Goal: Task Accomplishment & Management: Manage account settings

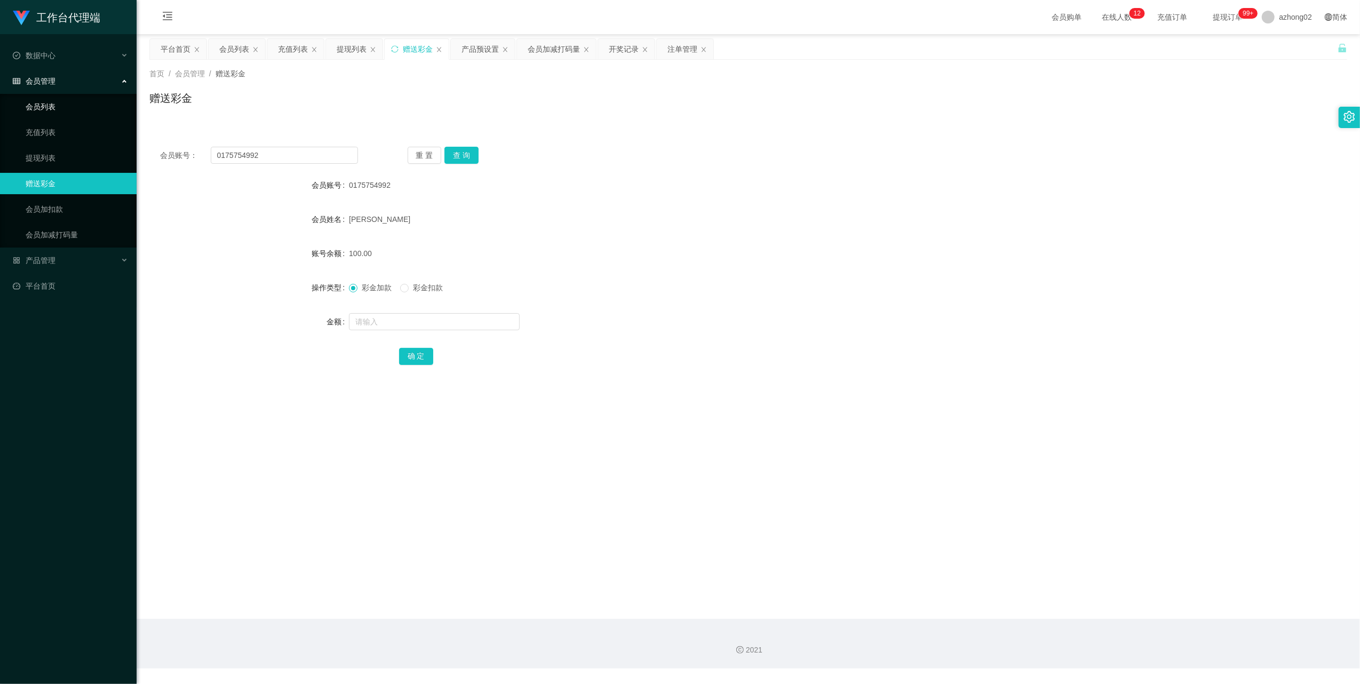
click at [48, 101] on link "会员列表" at bounding box center [77, 106] width 102 height 21
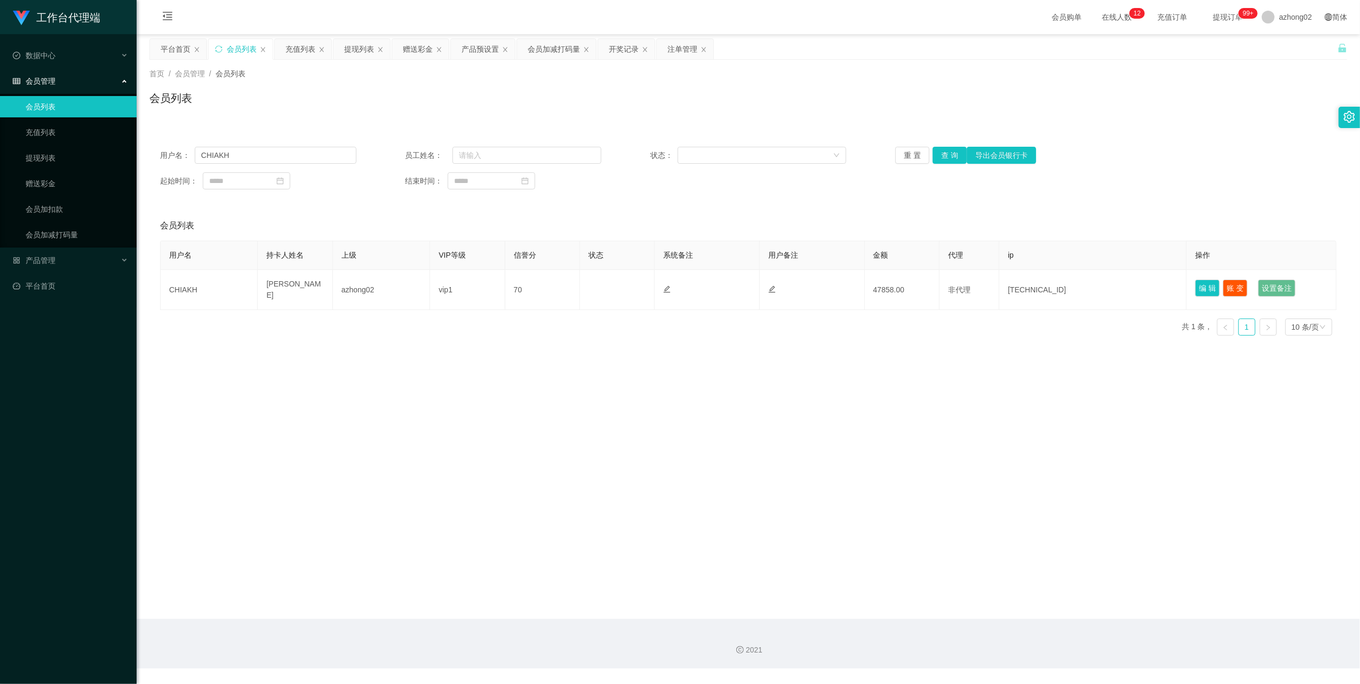
click at [28, 82] on span "会员管理" at bounding box center [34, 81] width 43 height 9
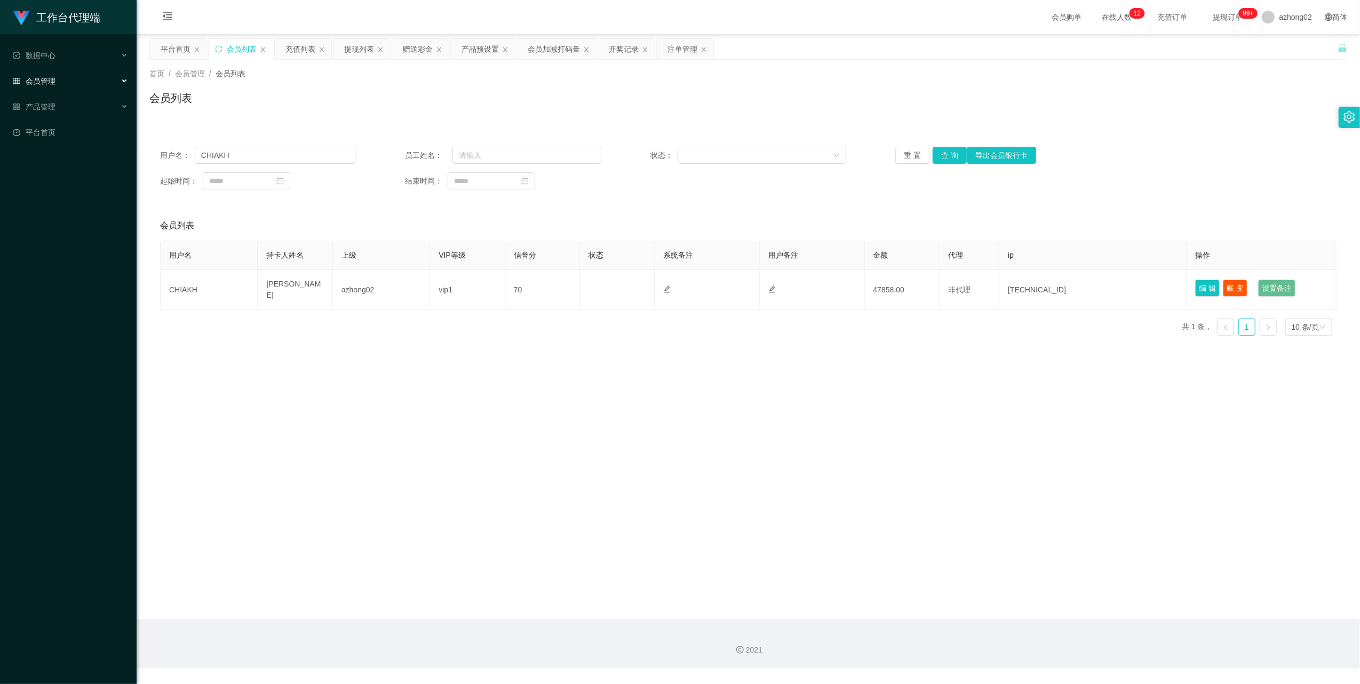
click at [43, 77] on span "会员管理" at bounding box center [34, 81] width 43 height 9
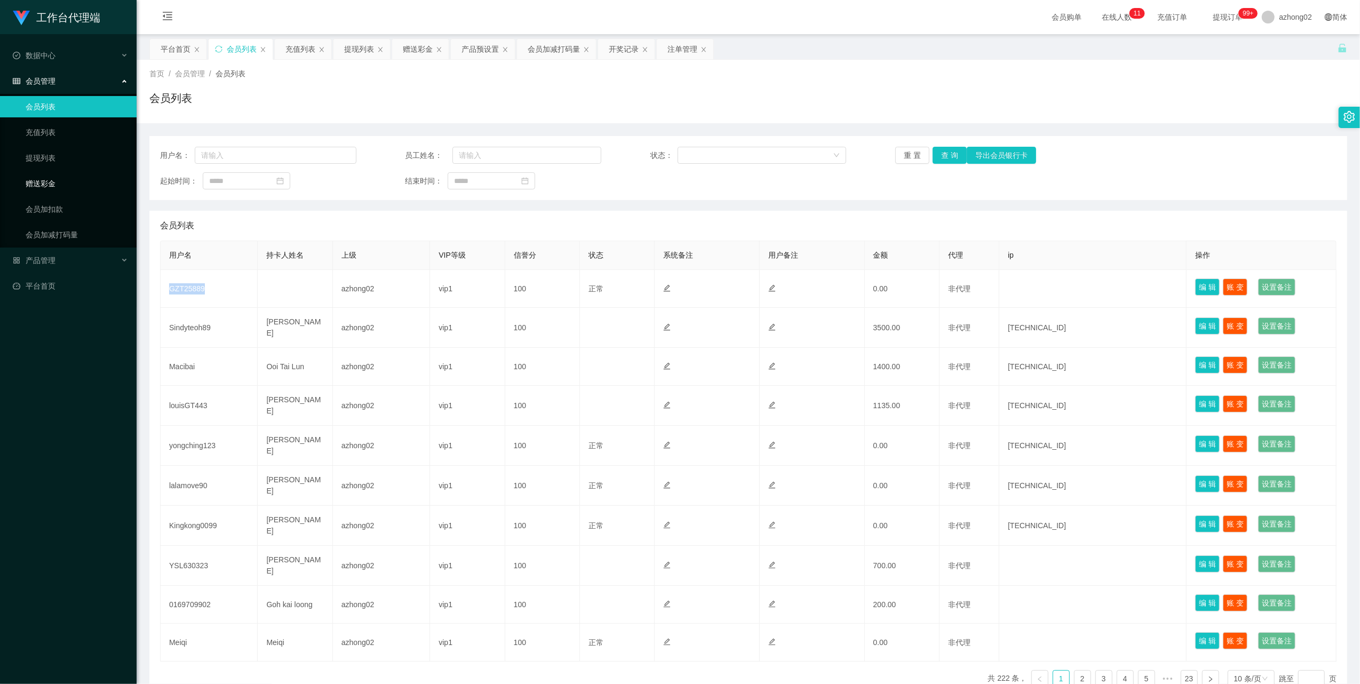
click at [46, 173] on link "赠送彩金" at bounding box center [77, 183] width 102 height 21
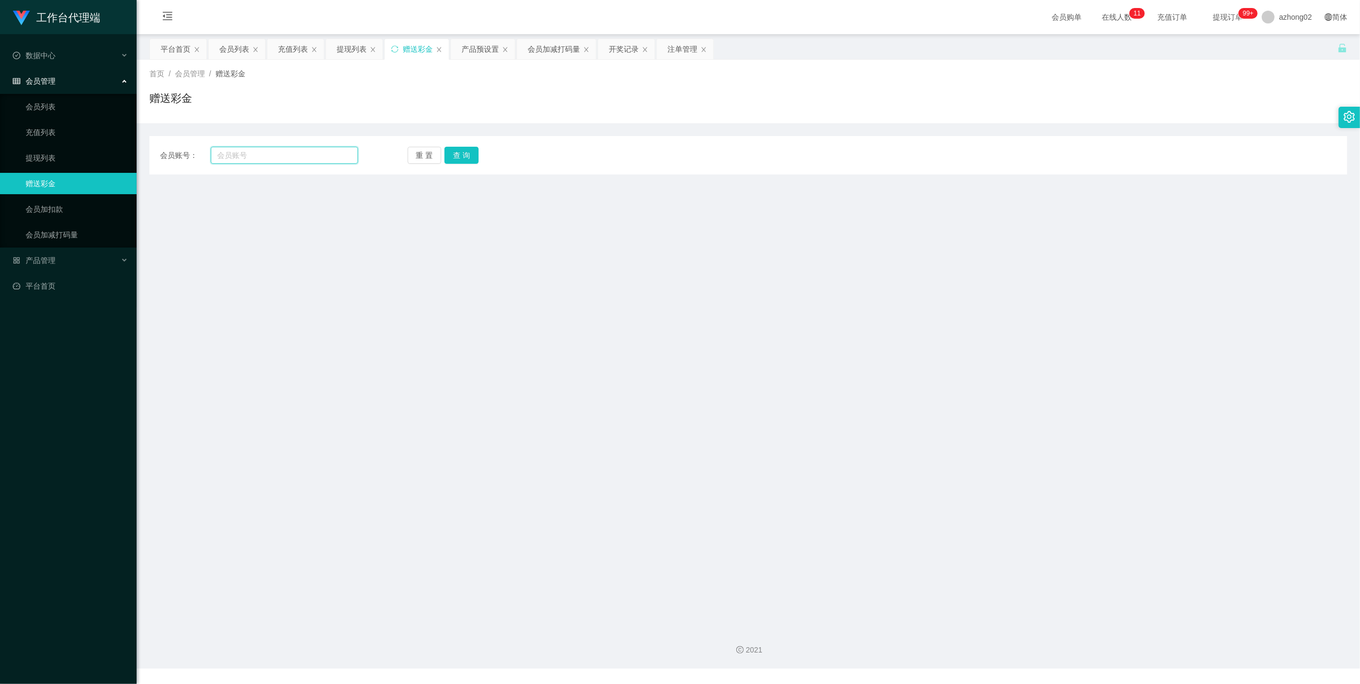
click at [266, 148] on input "text" at bounding box center [284, 155] width 147 height 17
paste input "GZT25889"
type input "GZT25889"
click at [458, 150] on button "查 询" at bounding box center [462, 155] width 34 height 17
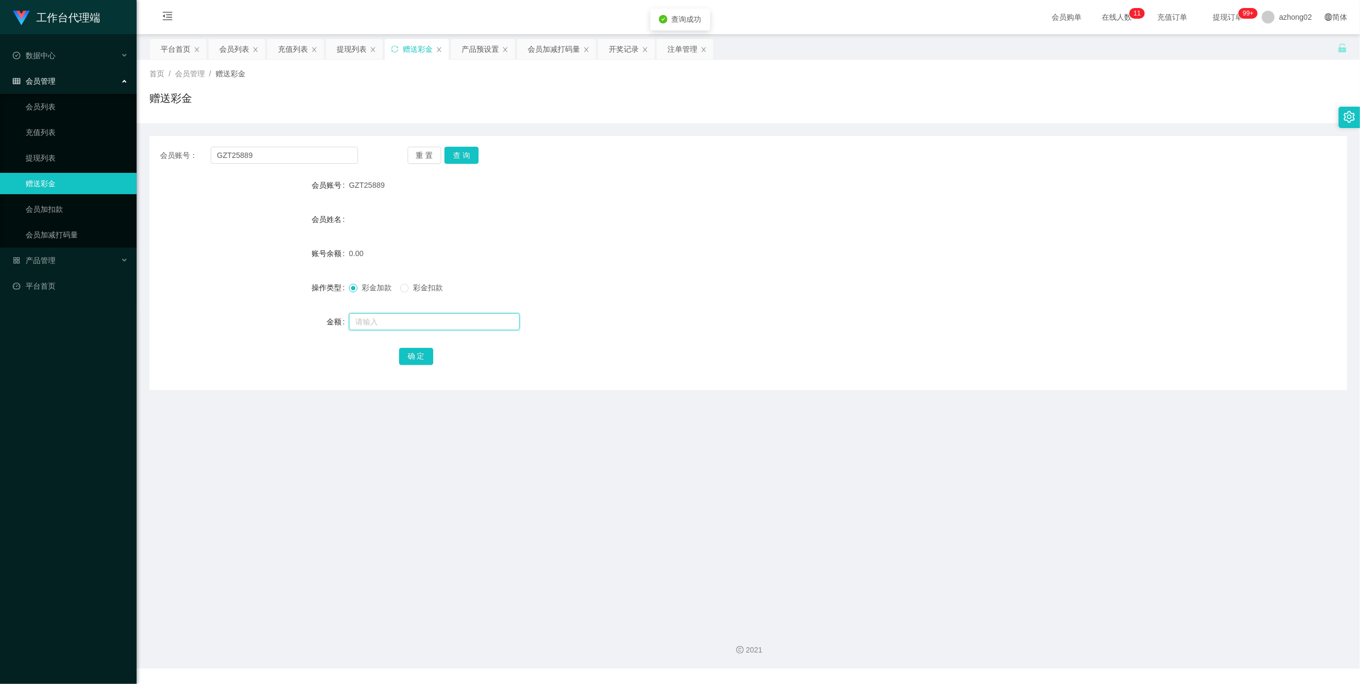
click at [408, 319] on input "text" at bounding box center [434, 321] width 171 height 17
type input "30"
click at [406, 357] on button "确 定" at bounding box center [416, 356] width 34 height 17
click at [243, 156] on input "GZT25889" at bounding box center [284, 155] width 147 height 17
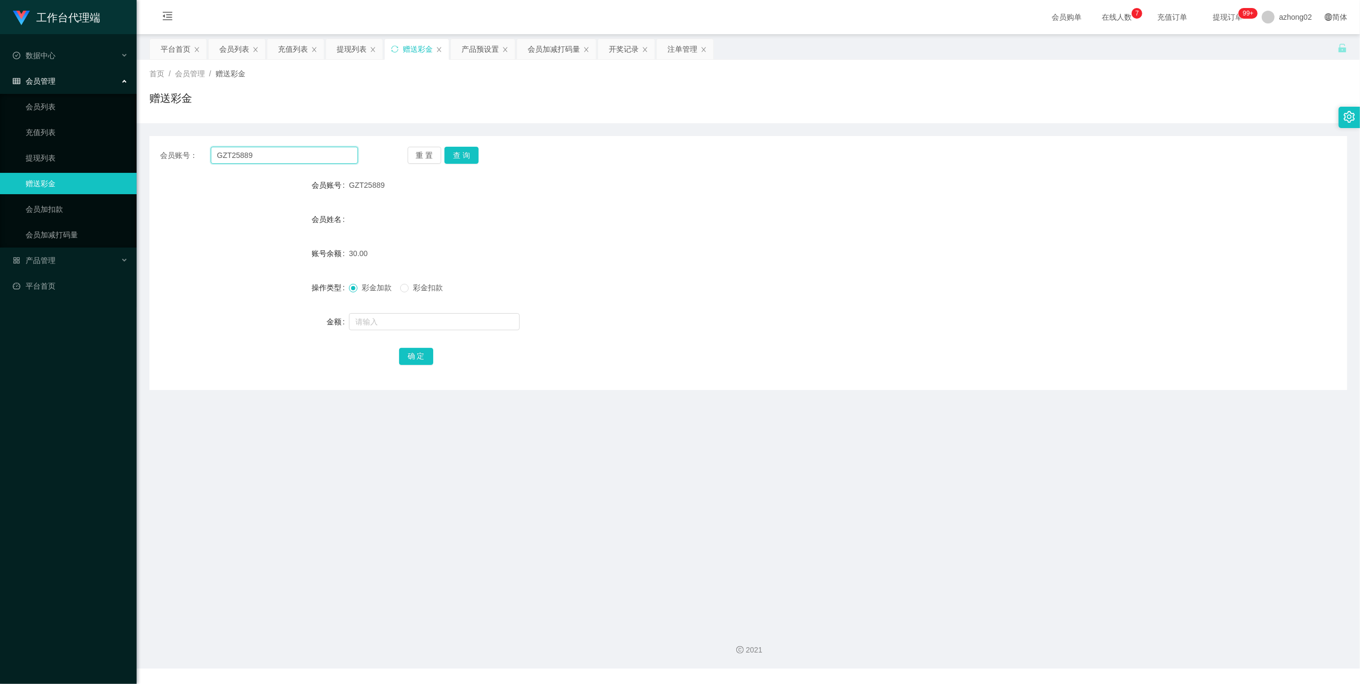
click at [312, 159] on input "GZT25889" at bounding box center [284, 155] width 147 height 17
paste input "Sindyteoh"
type input "Sindyteoh89"
click at [471, 155] on button "查 询" at bounding box center [462, 155] width 34 height 17
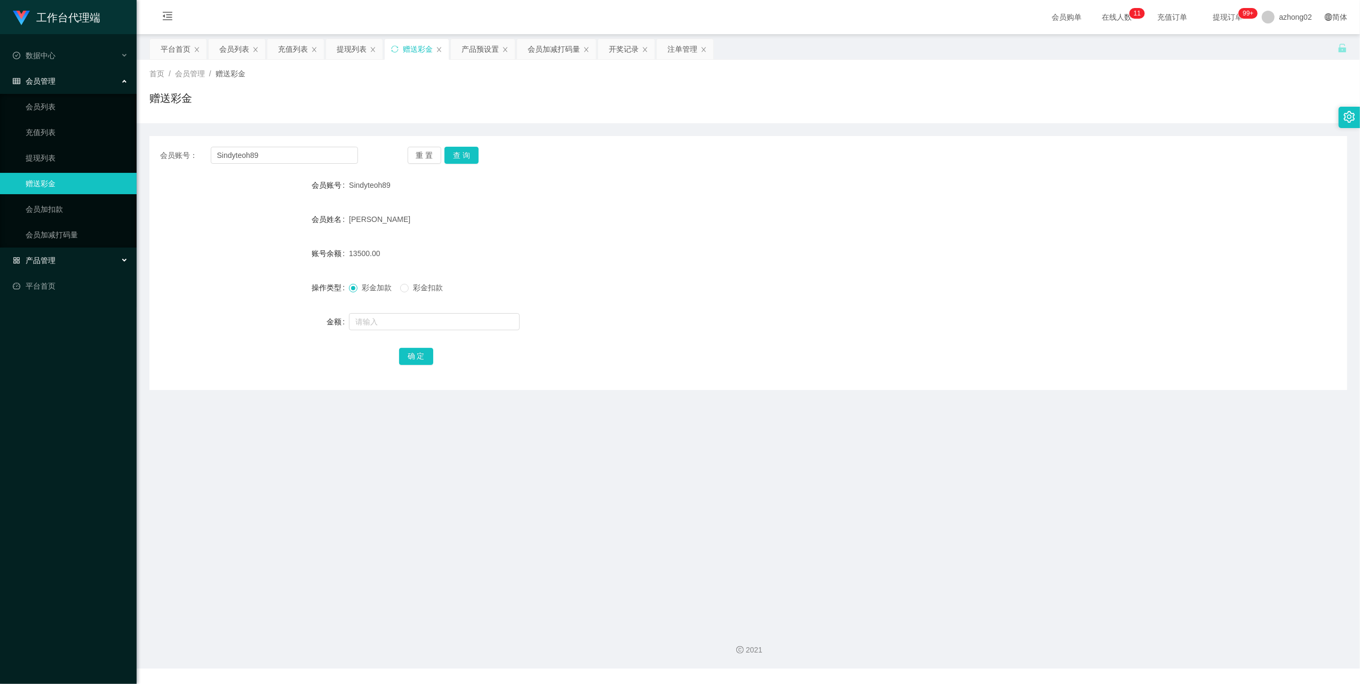
click at [44, 256] on span "产品管理" at bounding box center [34, 260] width 43 height 9
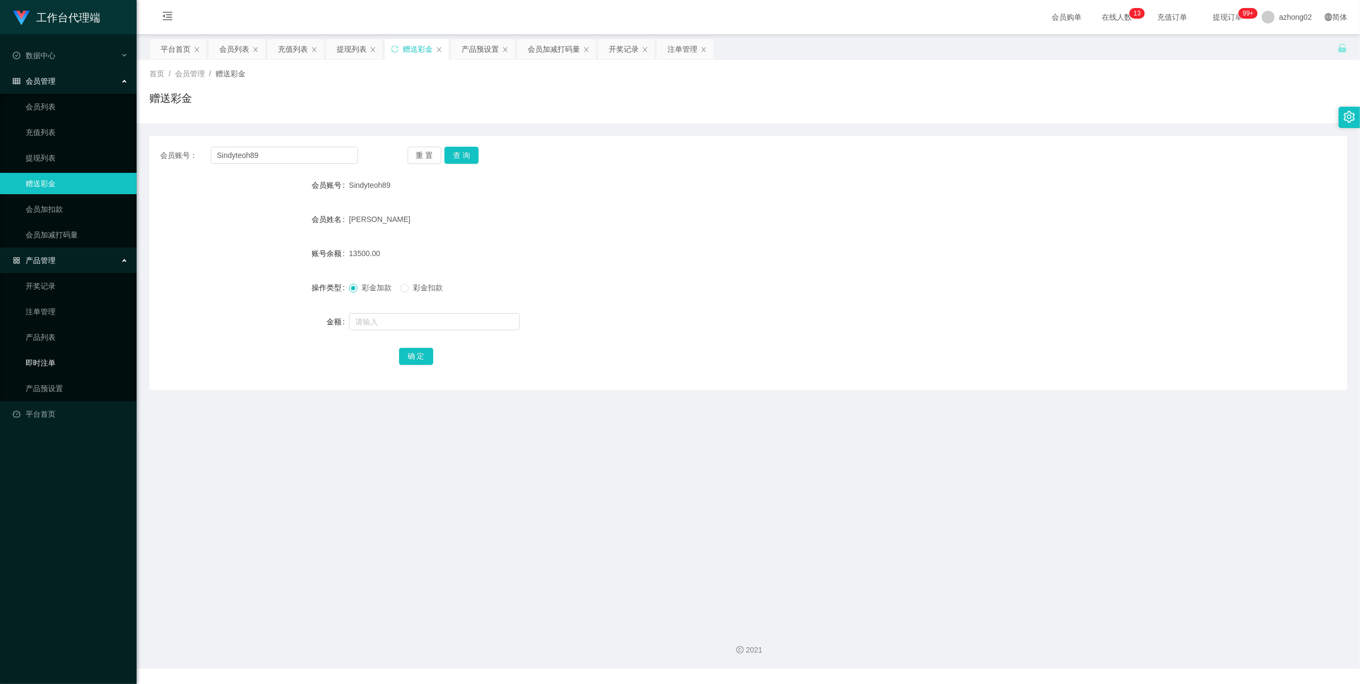
click at [45, 364] on link "即时注单" at bounding box center [77, 362] width 102 height 21
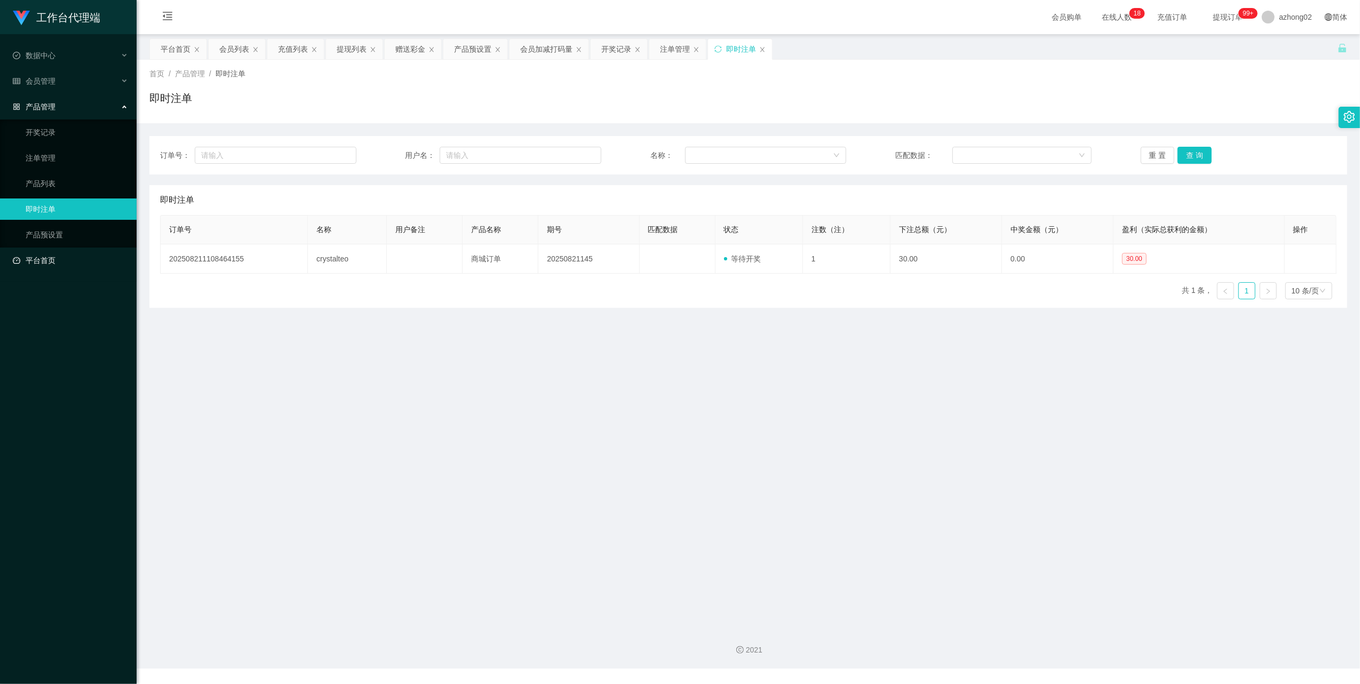
drag, startPoint x: 54, startPoint y: 252, endPoint x: 51, endPoint y: 246, distance: 6.9
click at [54, 252] on link "平台首页" at bounding box center [70, 260] width 115 height 21
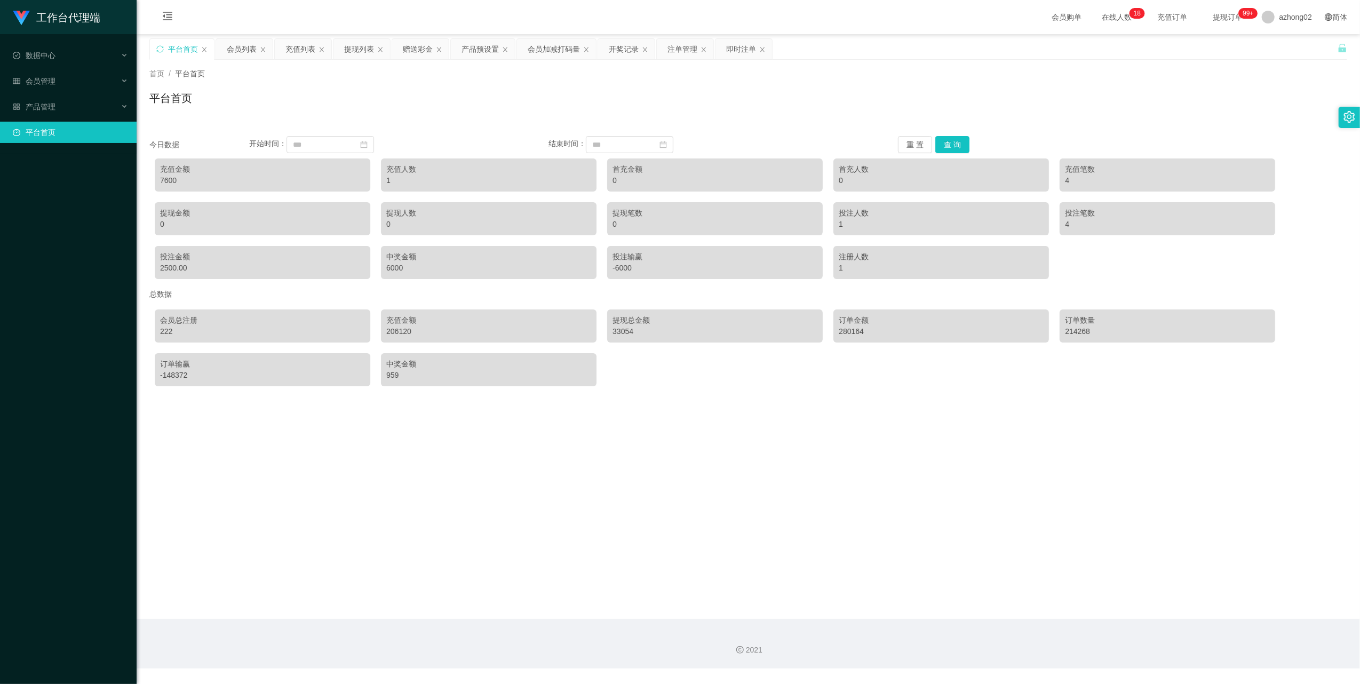
click at [50, 233] on div "工作台代理端 数据中心 会员管理 会员列表 充值列表 提现列表 赠送彩金 会员加扣款 会员加减打码量 产品管理 开奖记录 注单管理 产品列表 即时注单 产品预…" at bounding box center [68, 342] width 137 height 684
click at [33, 102] on span "产品管理" at bounding box center [34, 106] width 43 height 9
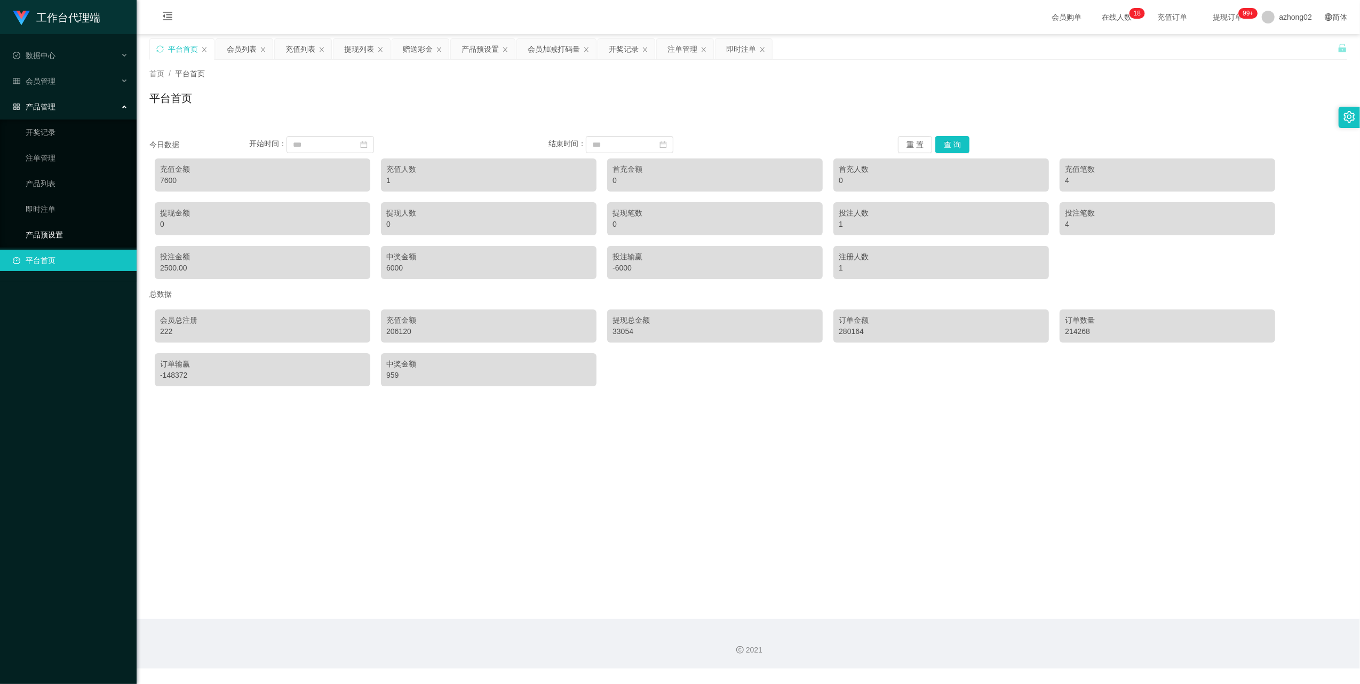
click at [45, 224] on link "产品预设置" at bounding box center [77, 234] width 102 height 21
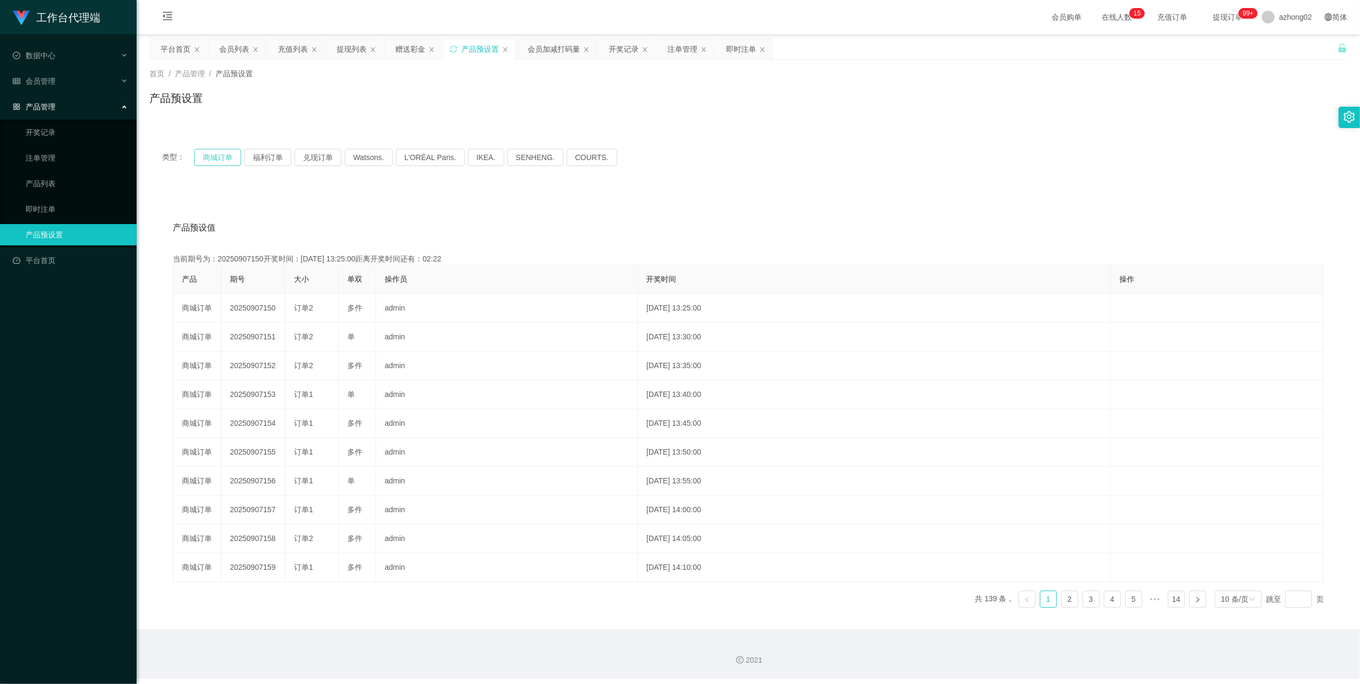
click at [220, 153] on button "商城订单" at bounding box center [217, 157] width 47 height 17
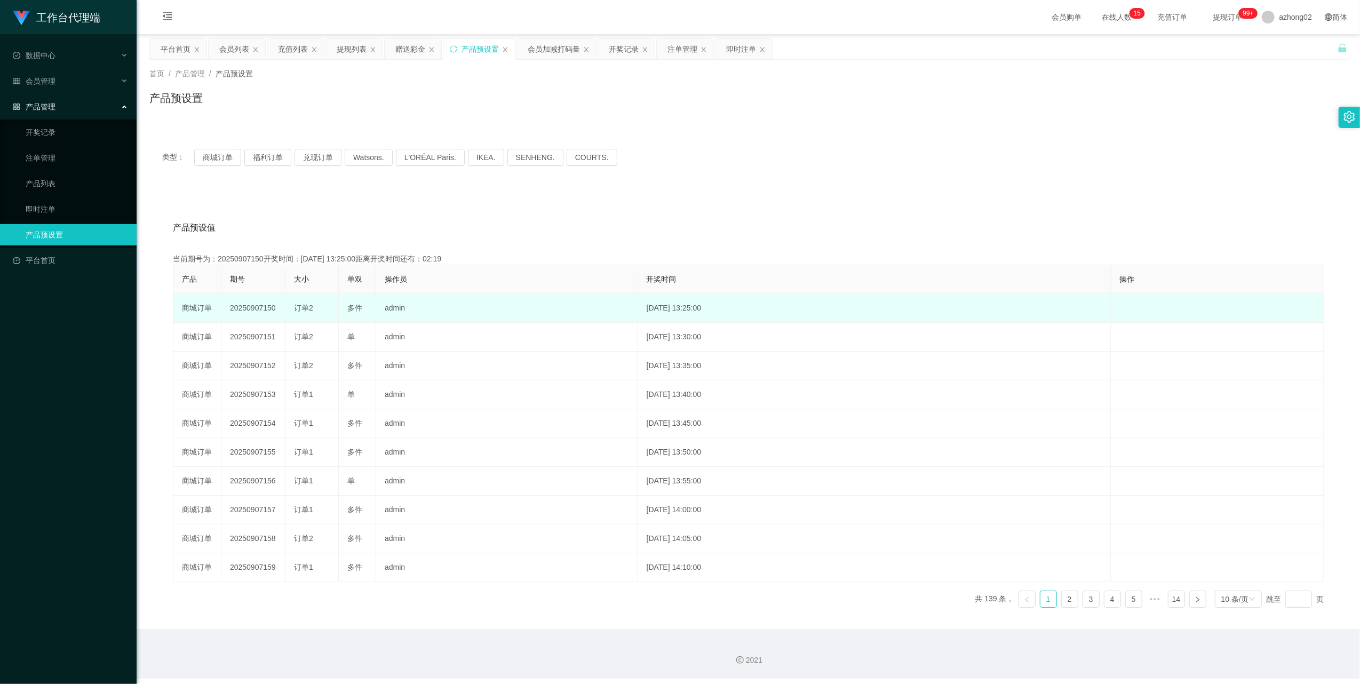
click at [259, 307] on td "20250907150" at bounding box center [253, 308] width 64 height 29
copy td "20250907150"
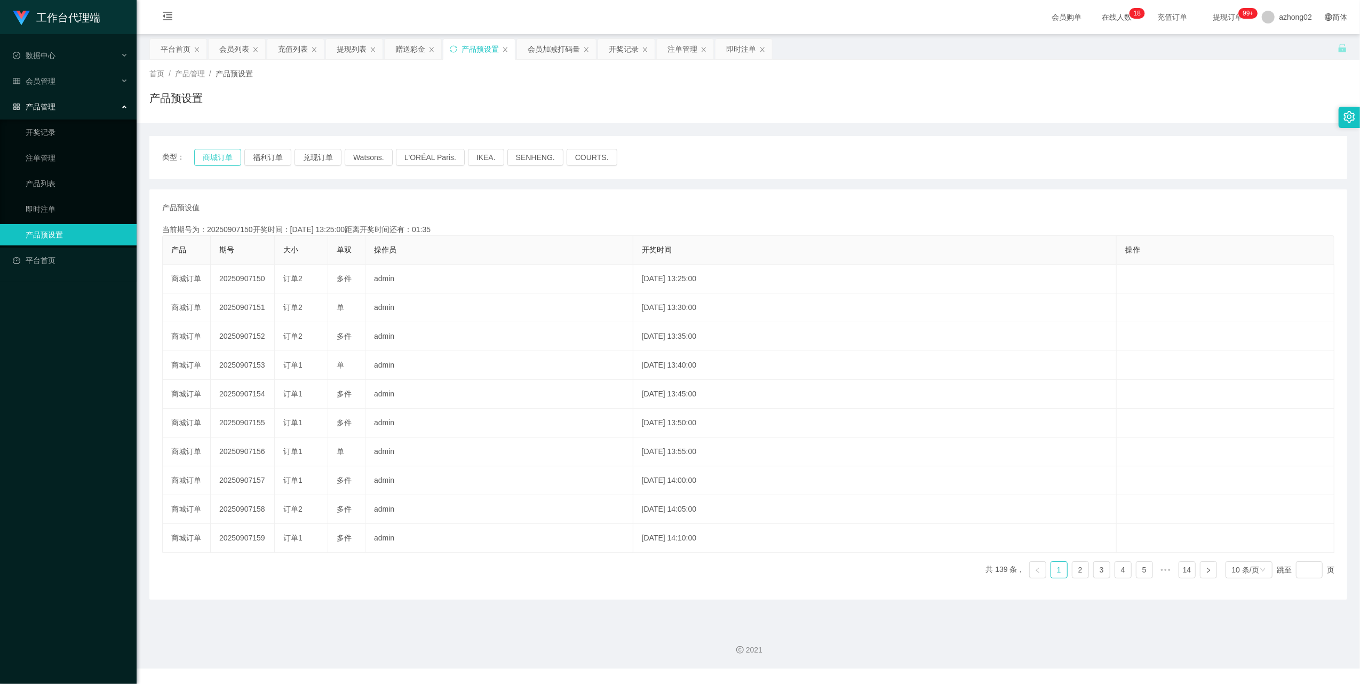
click at [221, 155] on button "商城订单" at bounding box center [217, 157] width 47 height 17
click at [217, 160] on button "商城订单" at bounding box center [217, 157] width 47 height 17
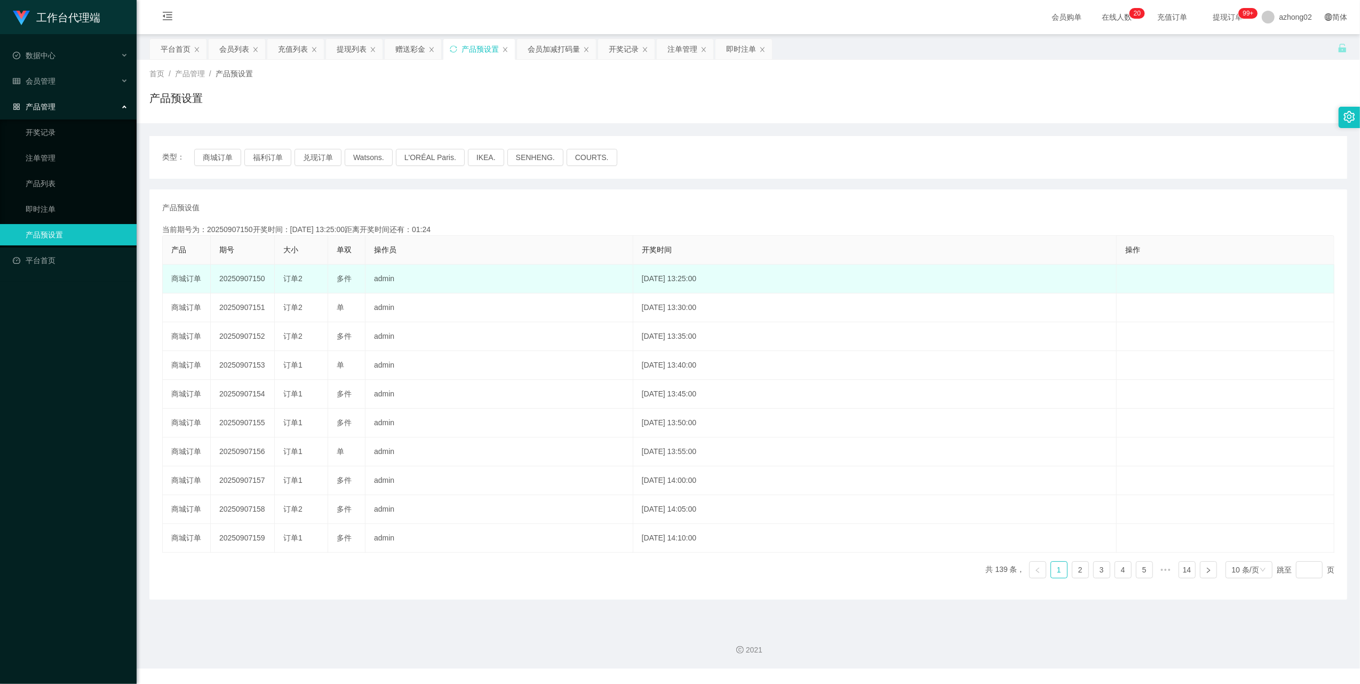
click at [253, 280] on td "20250907150" at bounding box center [243, 279] width 64 height 29
click at [254, 280] on td "20250907150" at bounding box center [243, 279] width 64 height 29
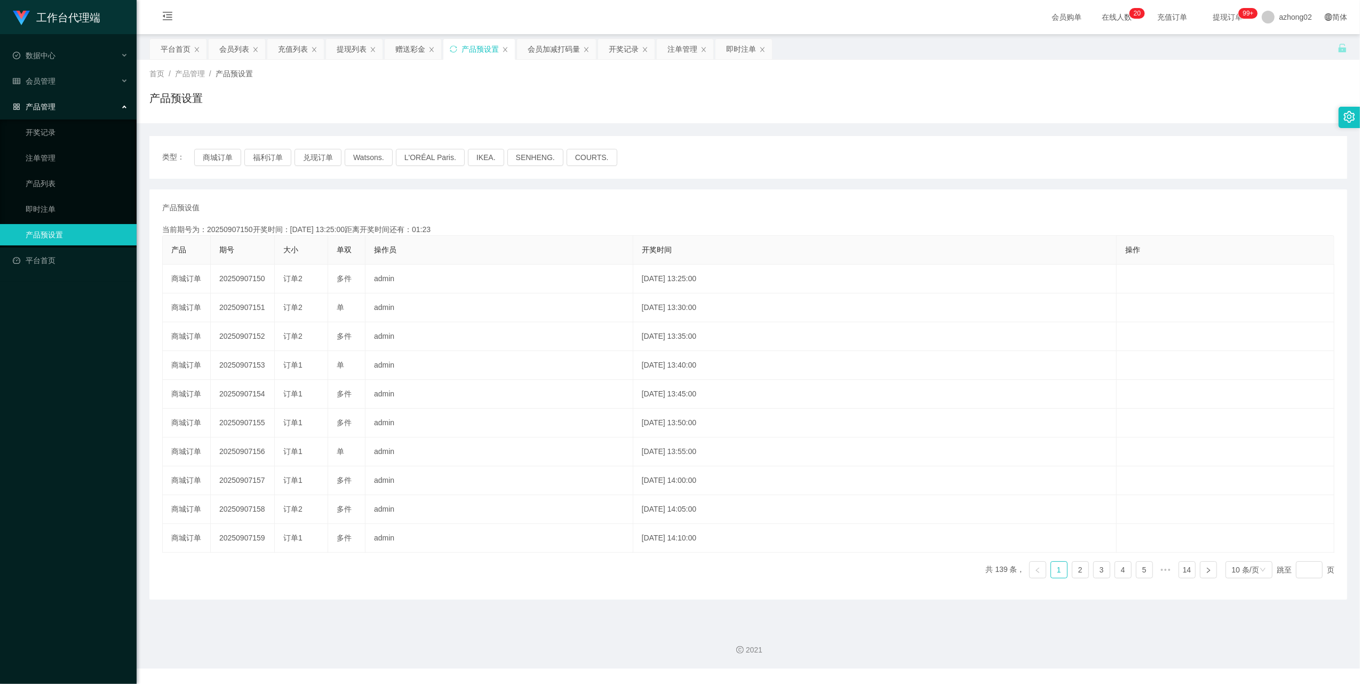
copy td "20250907150"
click at [42, 203] on link "即时注单" at bounding box center [77, 209] width 102 height 21
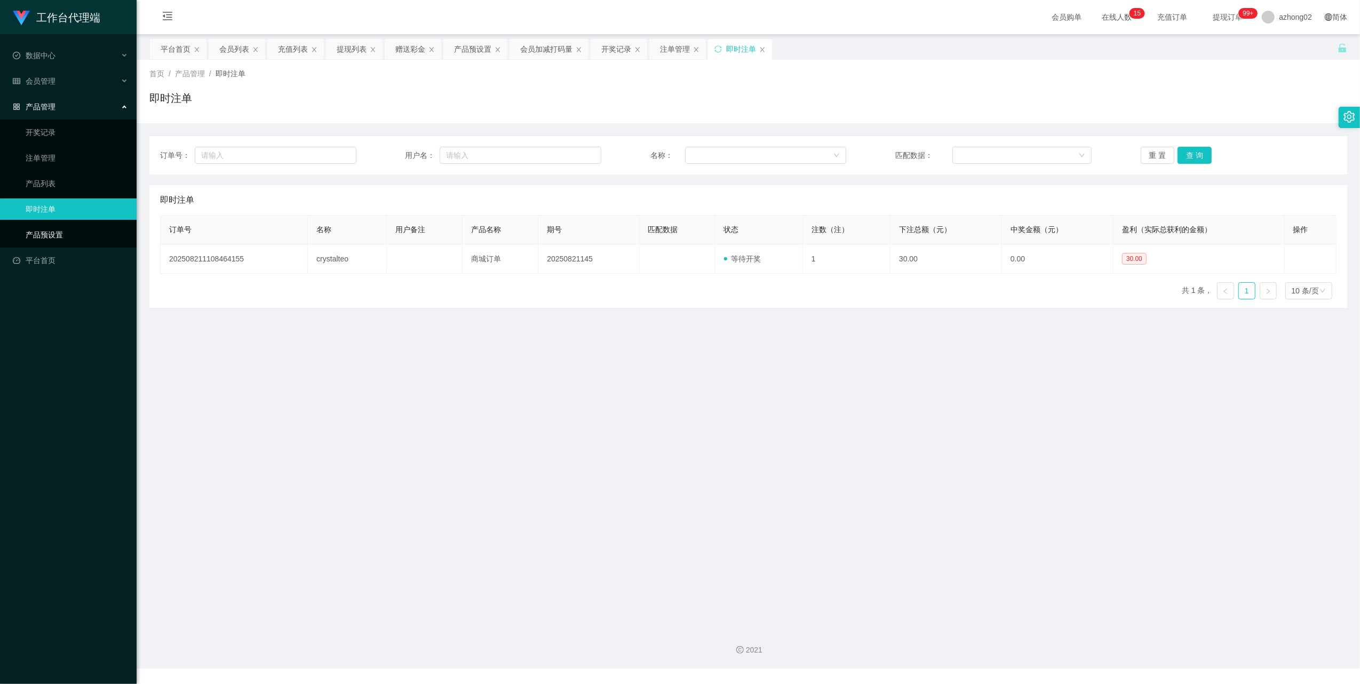
click at [44, 235] on link "产品预设置" at bounding box center [77, 234] width 102 height 21
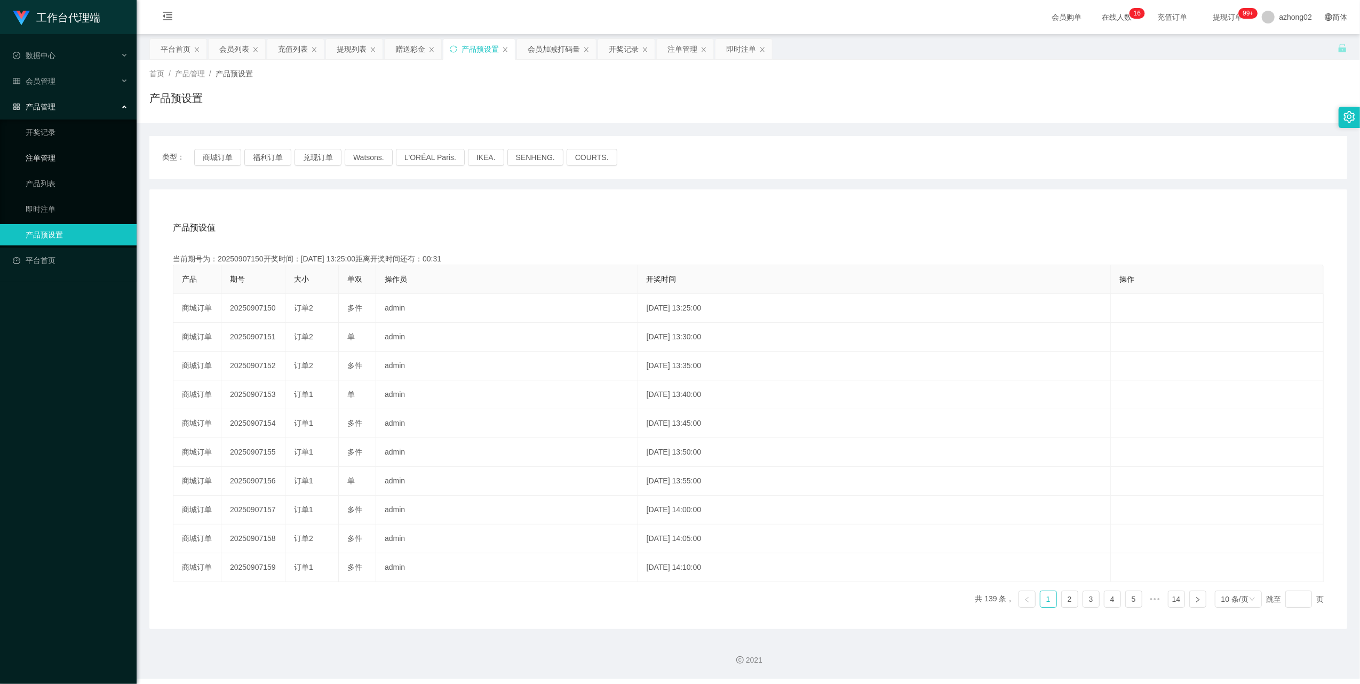
click at [52, 158] on link "注单管理" at bounding box center [77, 157] width 102 height 21
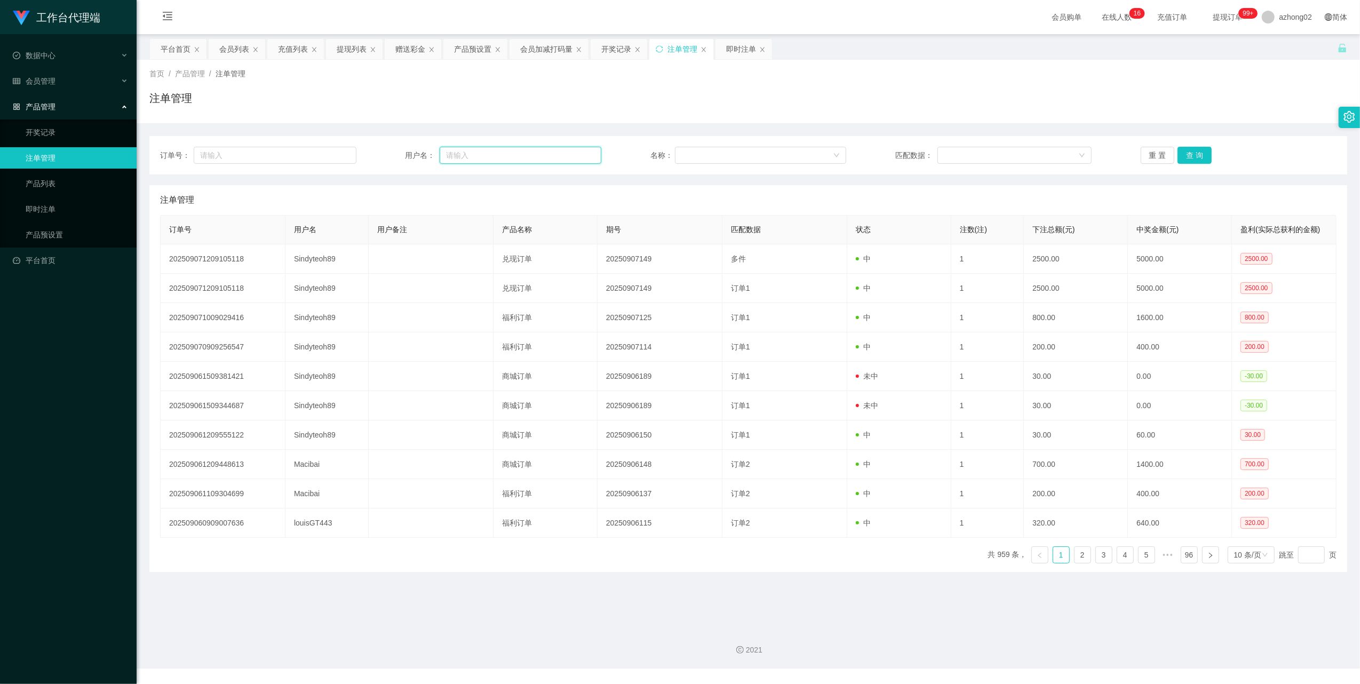
click at [518, 161] on input "text" at bounding box center [521, 155] width 162 height 17
paste input "GZT25889"
type input "GZT25889"
drag, startPoint x: 1192, startPoint y: 152, endPoint x: 1188, endPoint y: 158, distance: 7.4
click at [1192, 152] on button "查 询" at bounding box center [1195, 155] width 34 height 17
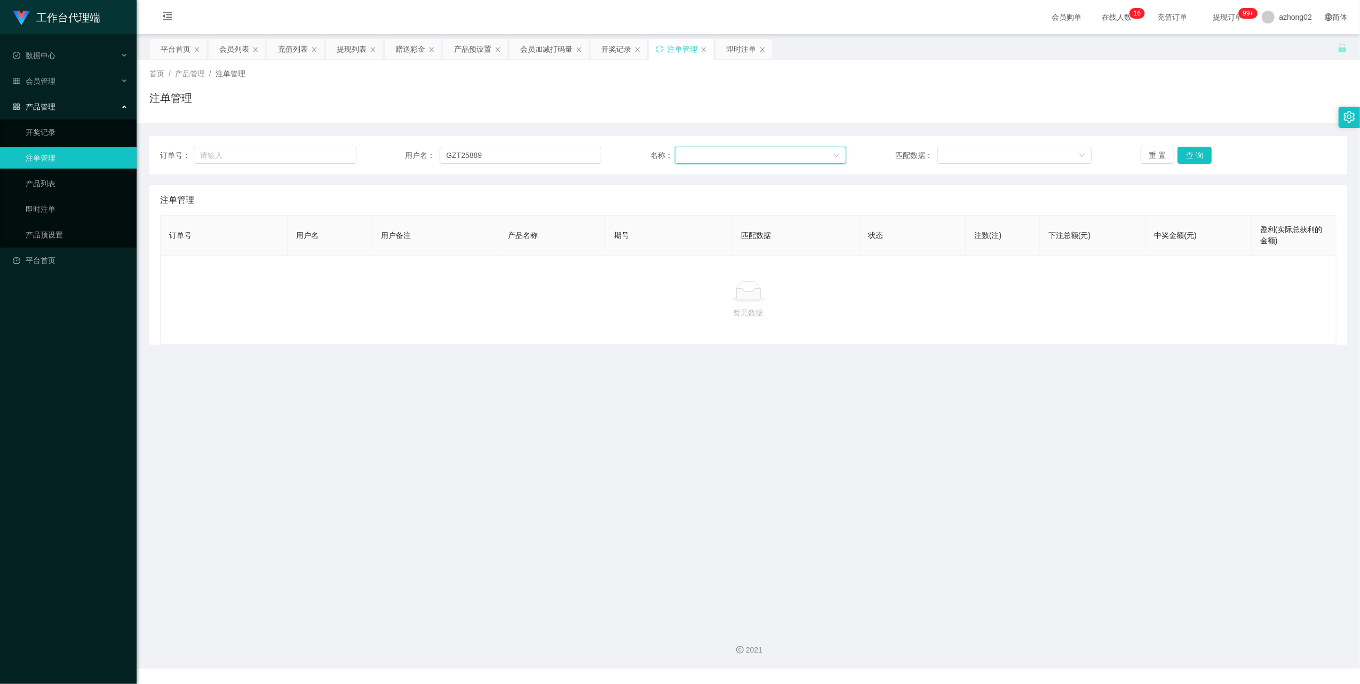
click at [743, 162] on div at bounding box center [758, 155] width 152 height 16
click at [34, 84] on div "会员管理" at bounding box center [68, 80] width 137 height 21
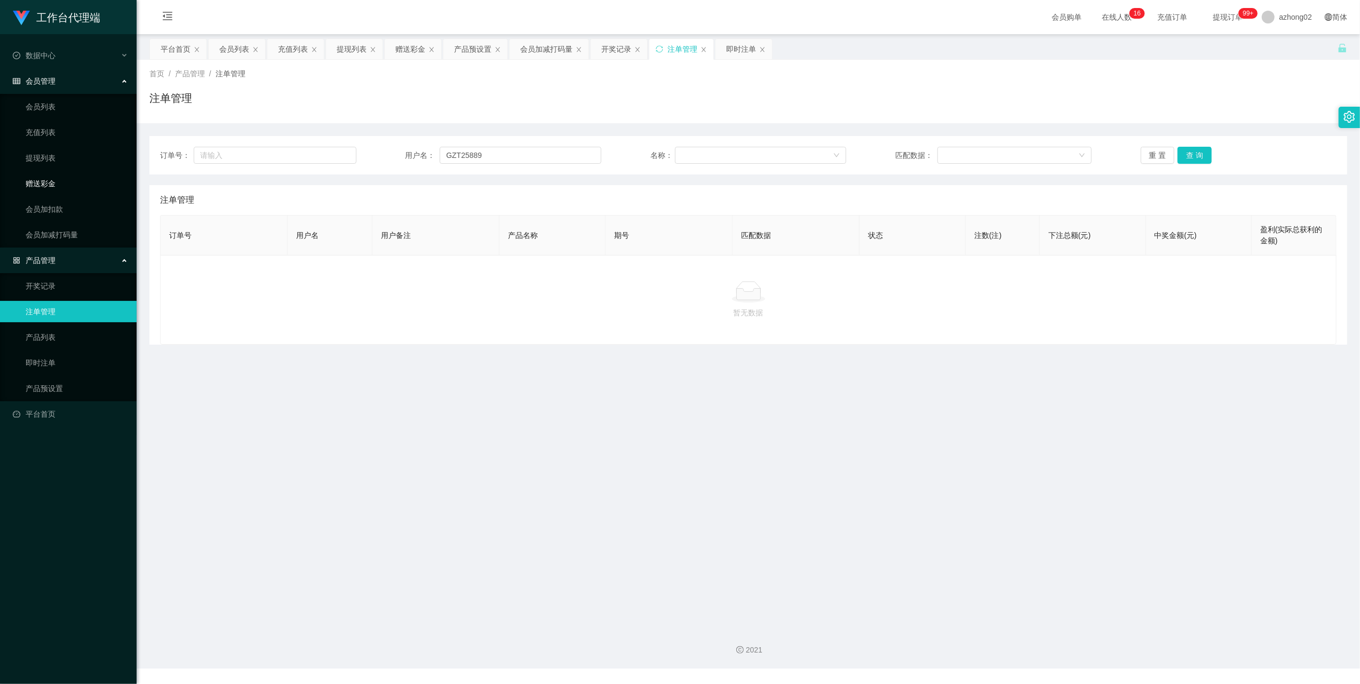
click at [52, 181] on link "赠送彩金" at bounding box center [77, 183] width 102 height 21
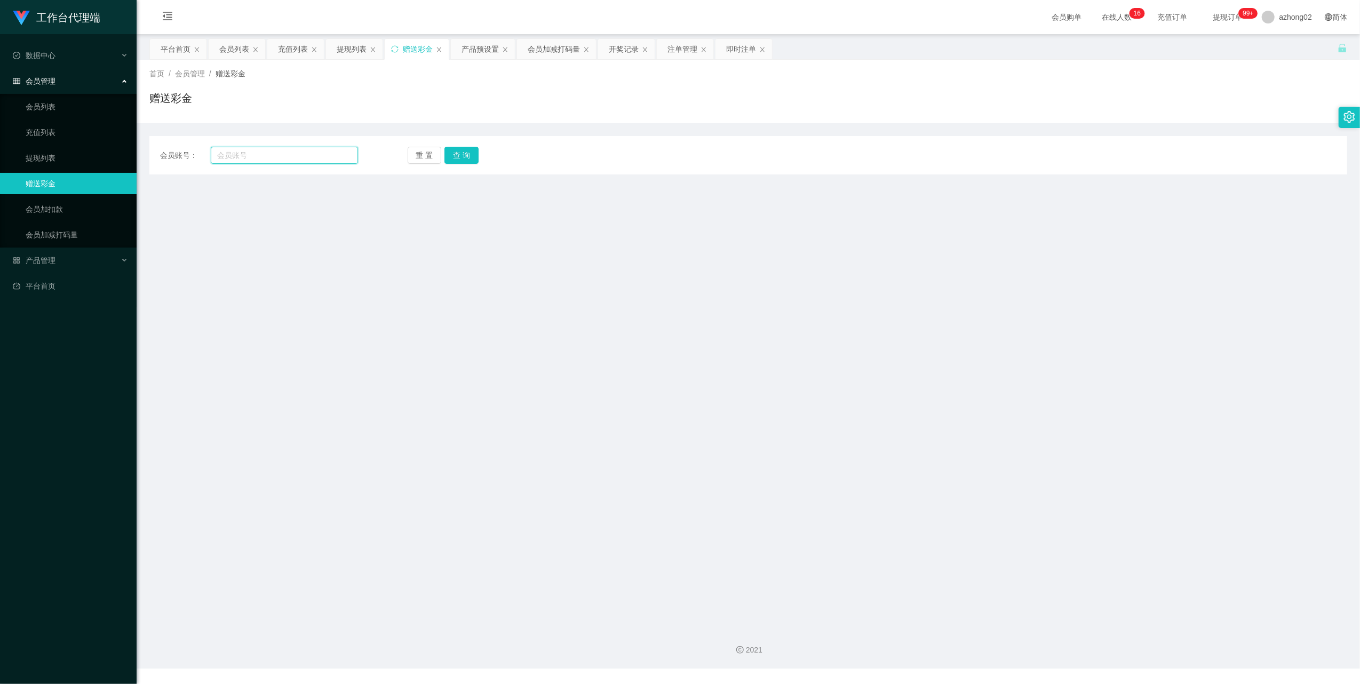
click at [297, 158] on input "text" at bounding box center [284, 155] width 147 height 17
paste input "GZT25889"
type input "GZT25889"
click at [473, 154] on button "查 询" at bounding box center [462, 155] width 34 height 17
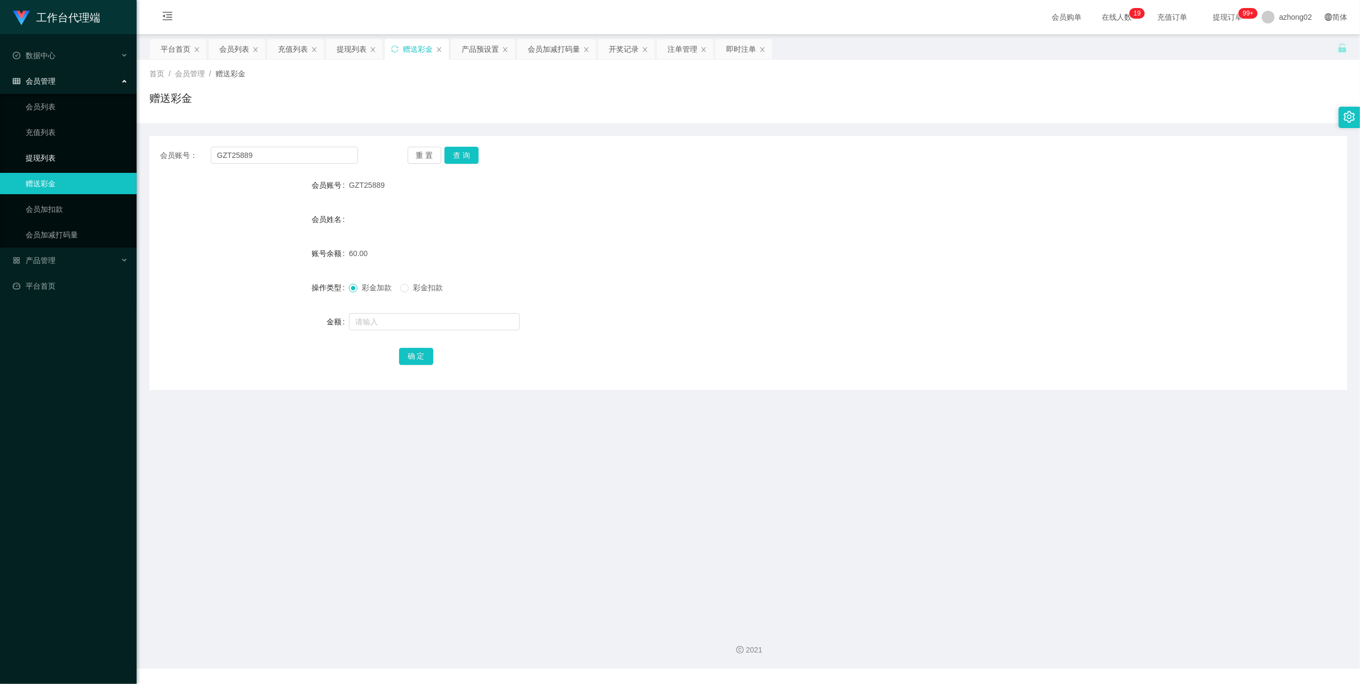
drag, startPoint x: 35, startPoint y: 152, endPoint x: 35, endPoint y: 146, distance: 6.4
click at [35, 152] on link "提现列表" at bounding box center [77, 157] width 102 height 21
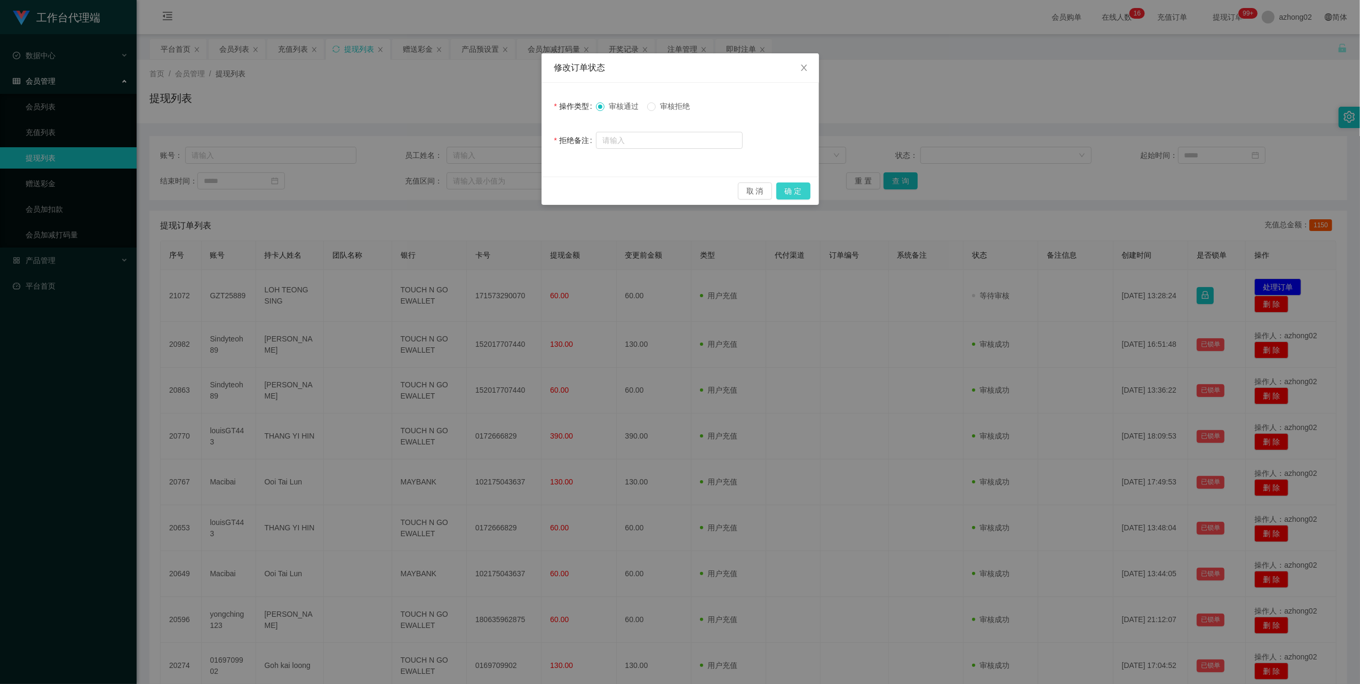
click at [793, 186] on button "确 定" at bounding box center [794, 191] width 34 height 17
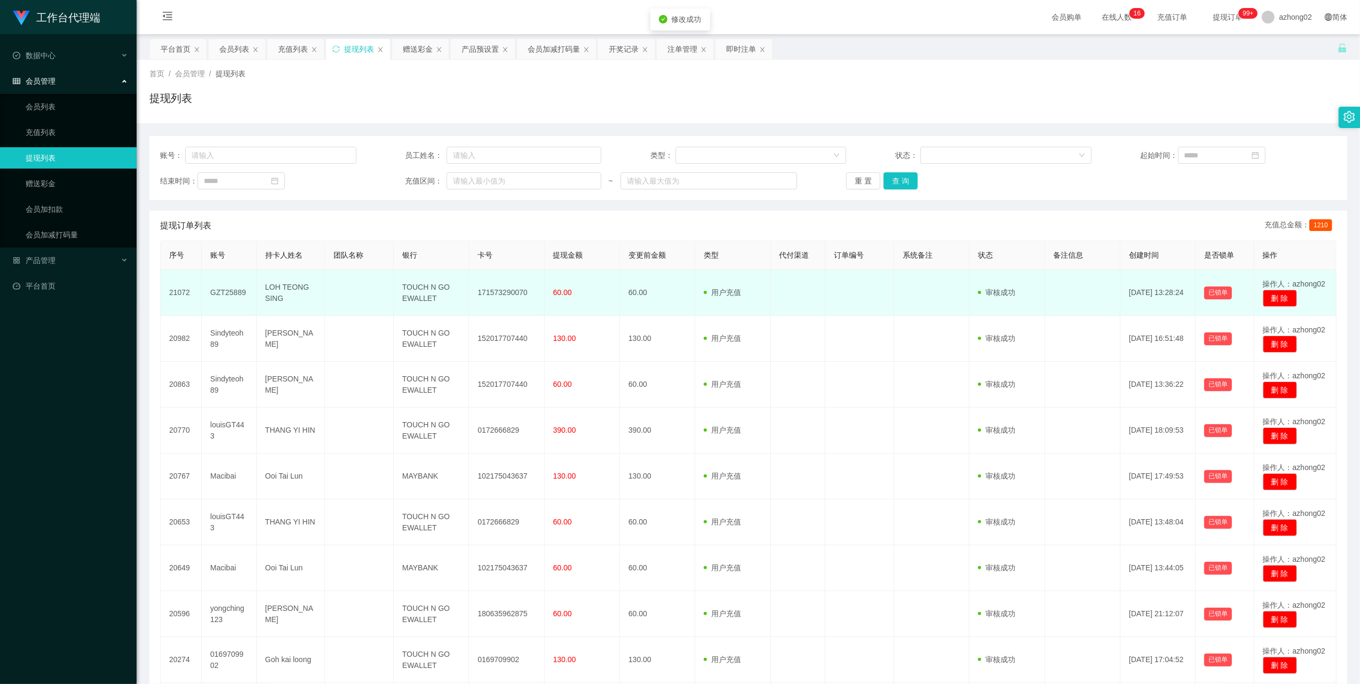
click at [483, 295] on td "171573290070" at bounding box center [506, 293] width 75 height 46
copy td "171573290070"
click at [498, 297] on td "171573290070" at bounding box center [506, 293] width 75 height 46
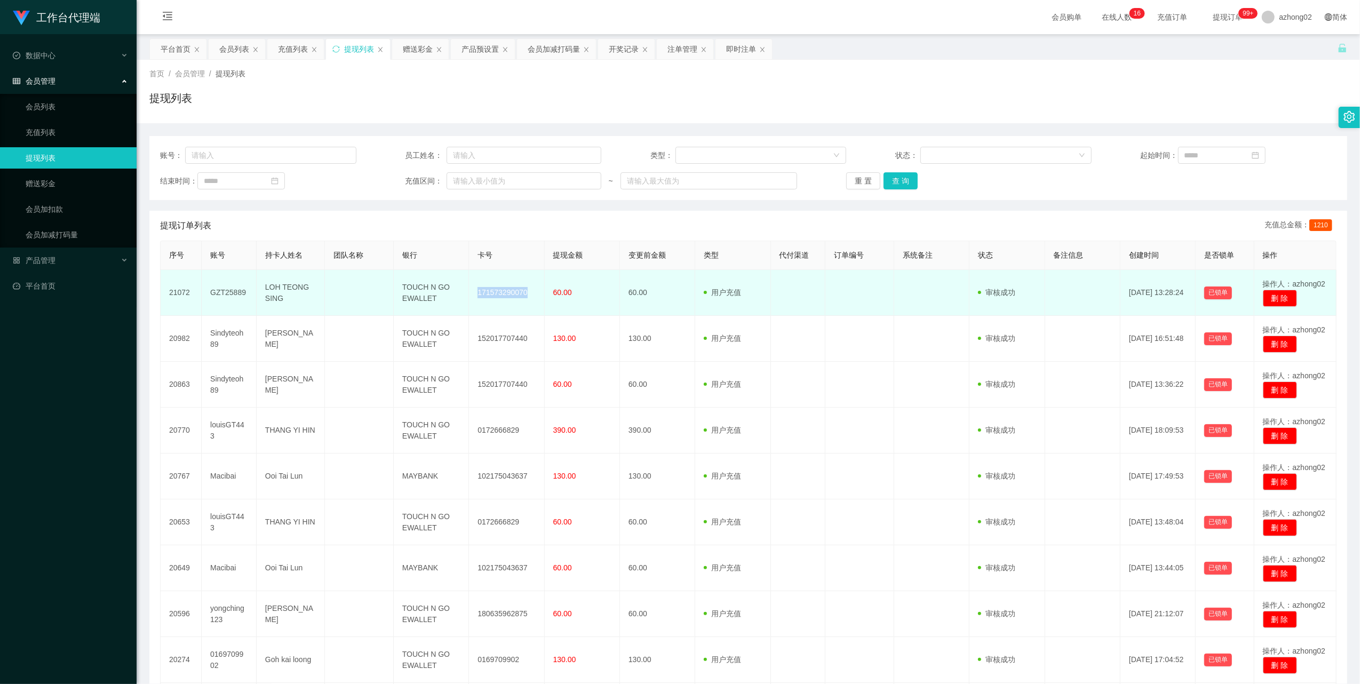
click at [478, 289] on td "171573290070" at bounding box center [506, 293] width 75 height 46
click at [496, 299] on td "171573290070" at bounding box center [506, 293] width 75 height 46
click at [497, 296] on td "171573290070" at bounding box center [506, 293] width 75 height 46
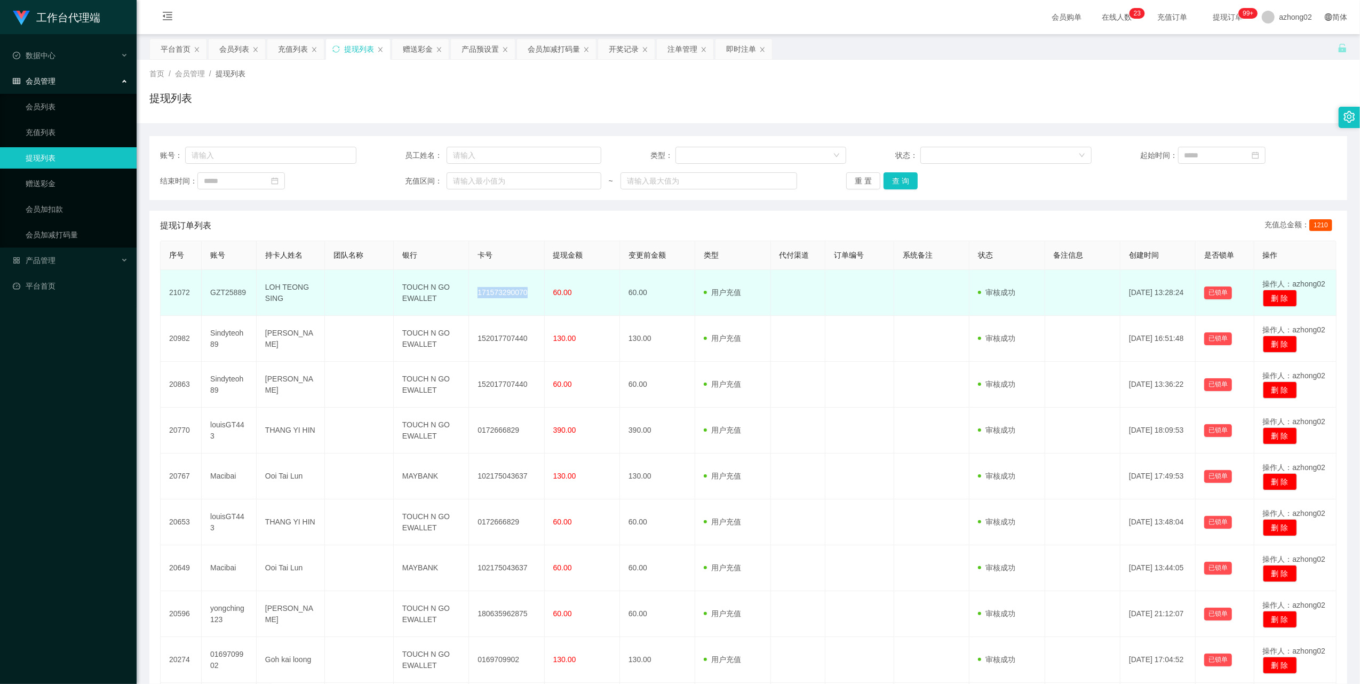
copy td "171573290070"
click at [491, 292] on td "171573290070" at bounding box center [506, 293] width 75 height 46
click at [492, 291] on td "171573290070" at bounding box center [506, 293] width 75 height 46
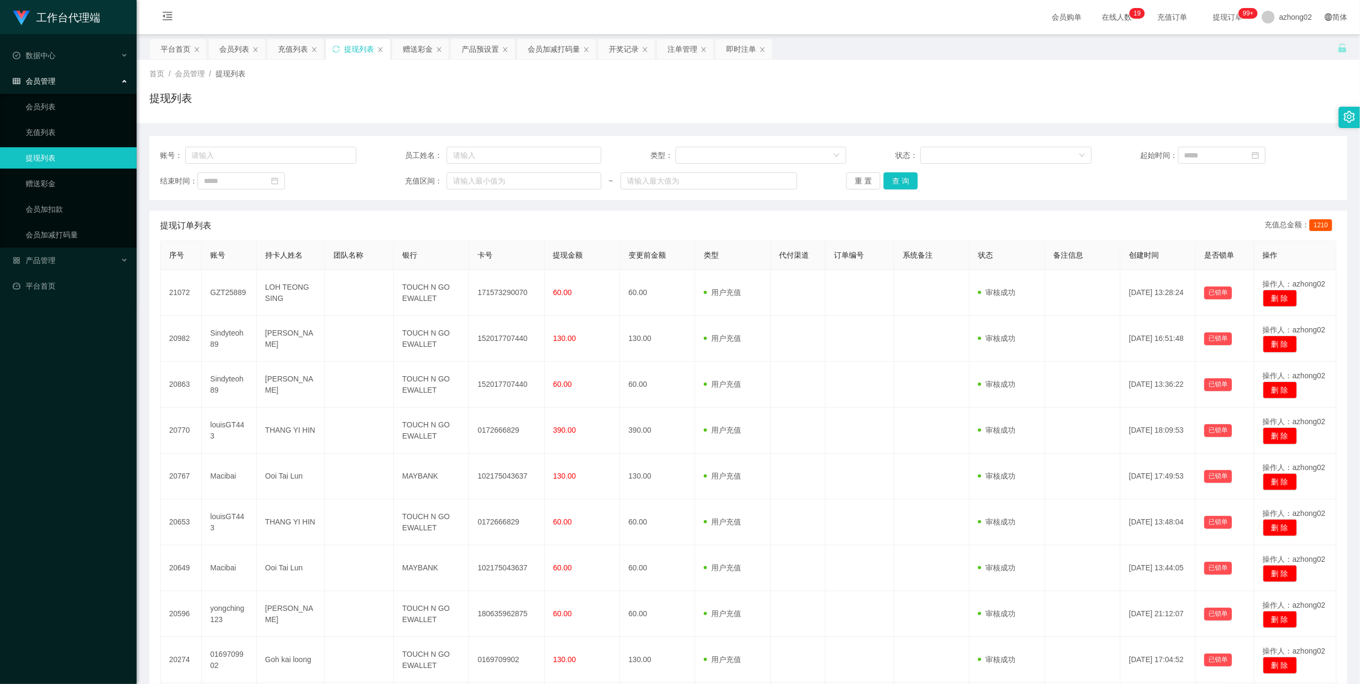
click at [67, 220] on ul "会员列表 充值列表 提现列表 赠送彩金 会员加扣款 会员加减打码量" at bounding box center [68, 171] width 137 height 154
click at [57, 231] on link "会员加减打码量" at bounding box center [77, 234] width 102 height 21
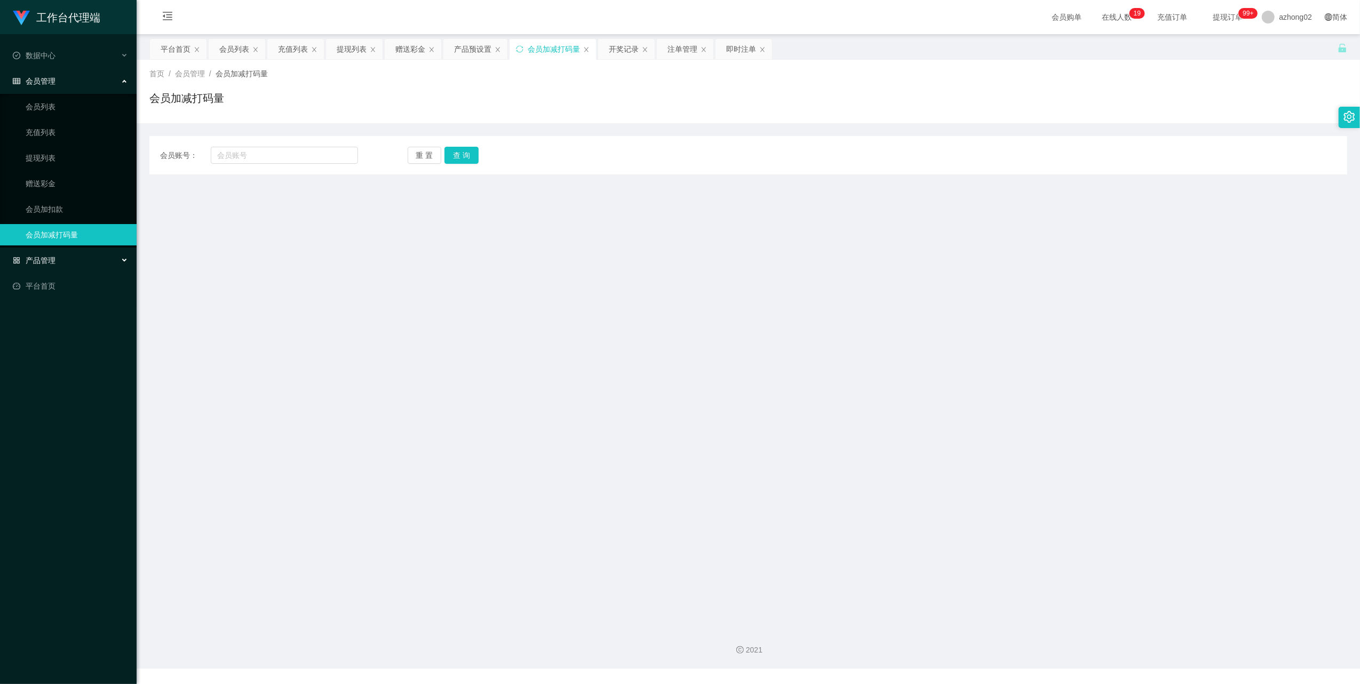
click at [41, 252] on div "产品管理" at bounding box center [68, 260] width 137 height 21
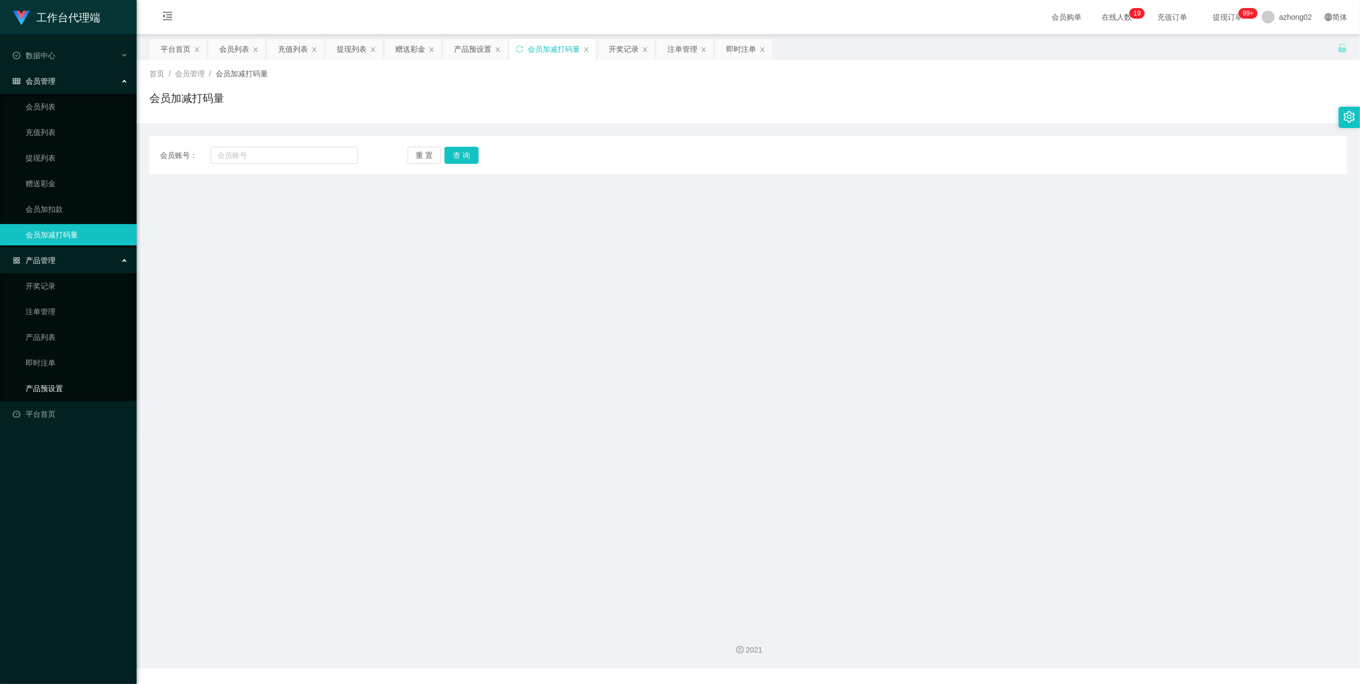
click at [60, 380] on link "产品预设置" at bounding box center [77, 388] width 102 height 21
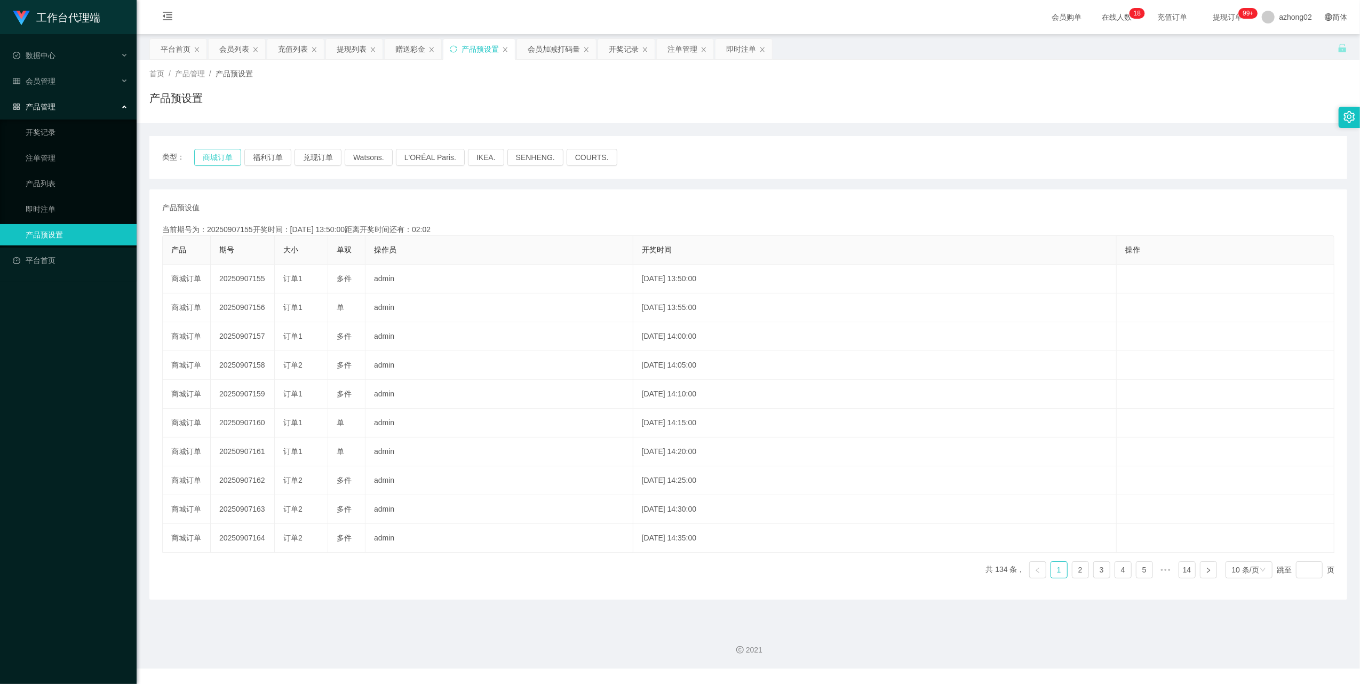
click at [221, 156] on button "商城订单" at bounding box center [217, 157] width 47 height 17
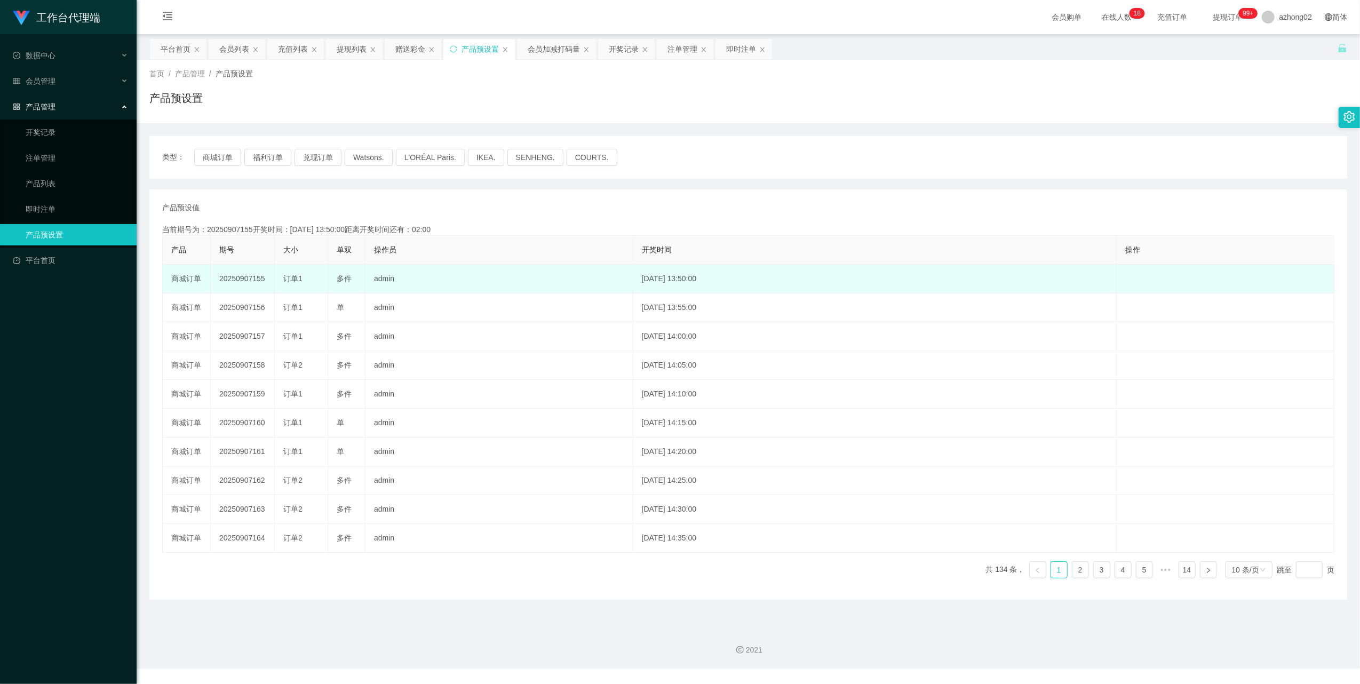
click at [237, 280] on td "20250907155" at bounding box center [243, 279] width 64 height 29
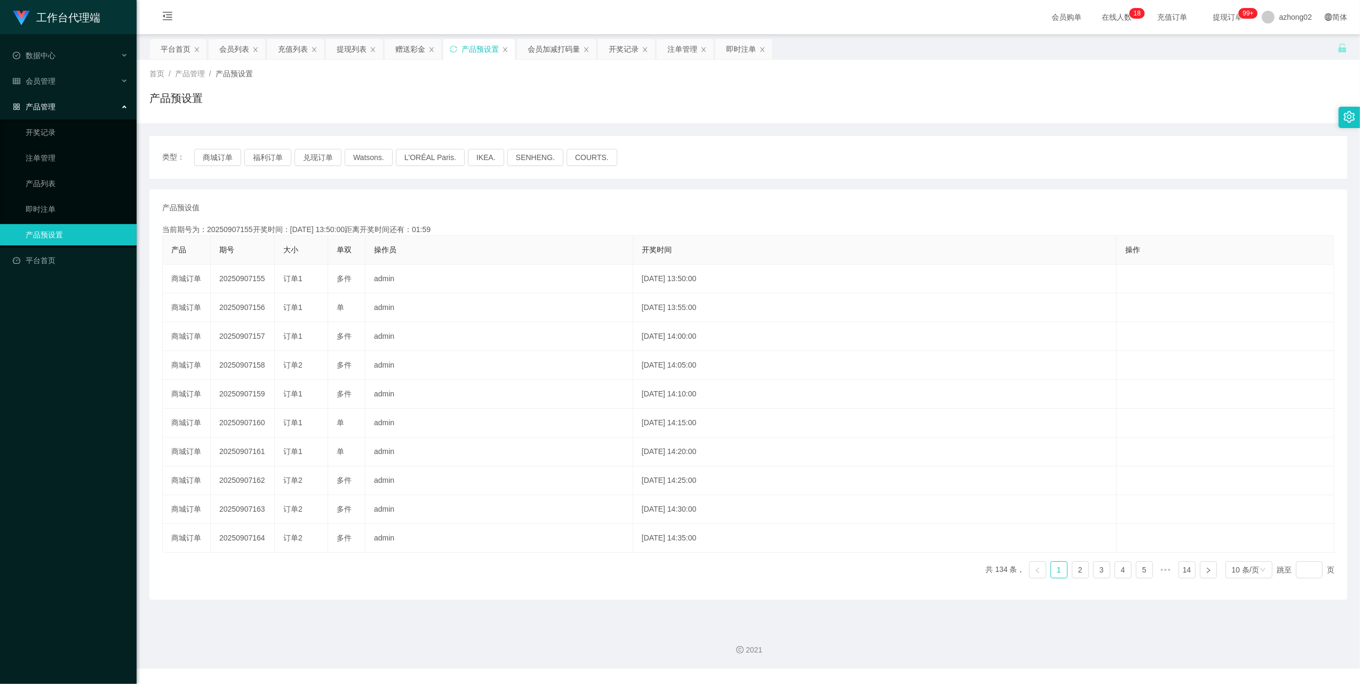
copy td "20250907155"
click at [43, 56] on span "数据中心" at bounding box center [34, 55] width 43 height 9
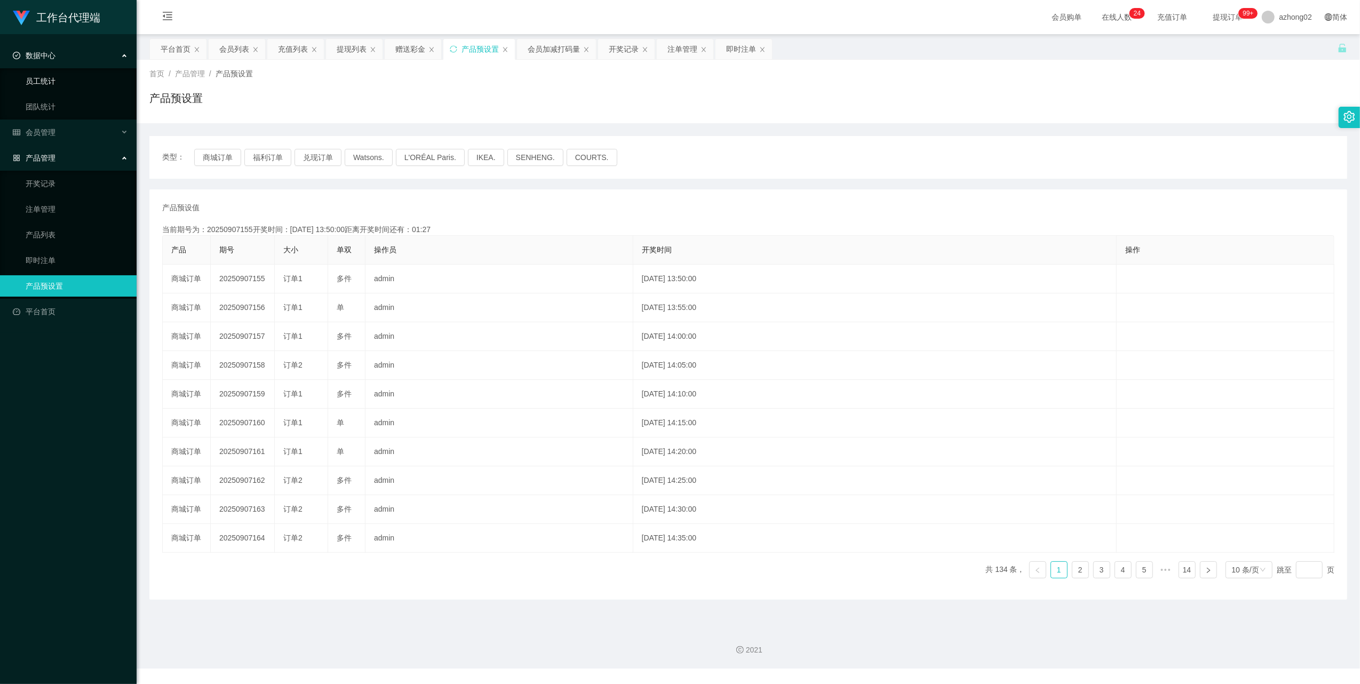
drag, startPoint x: 47, startPoint y: 57, endPoint x: 58, endPoint y: 79, distance: 24.8
click at [48, 57] on span "数据中心" at bounding box center [34, 55] width 43 height 9
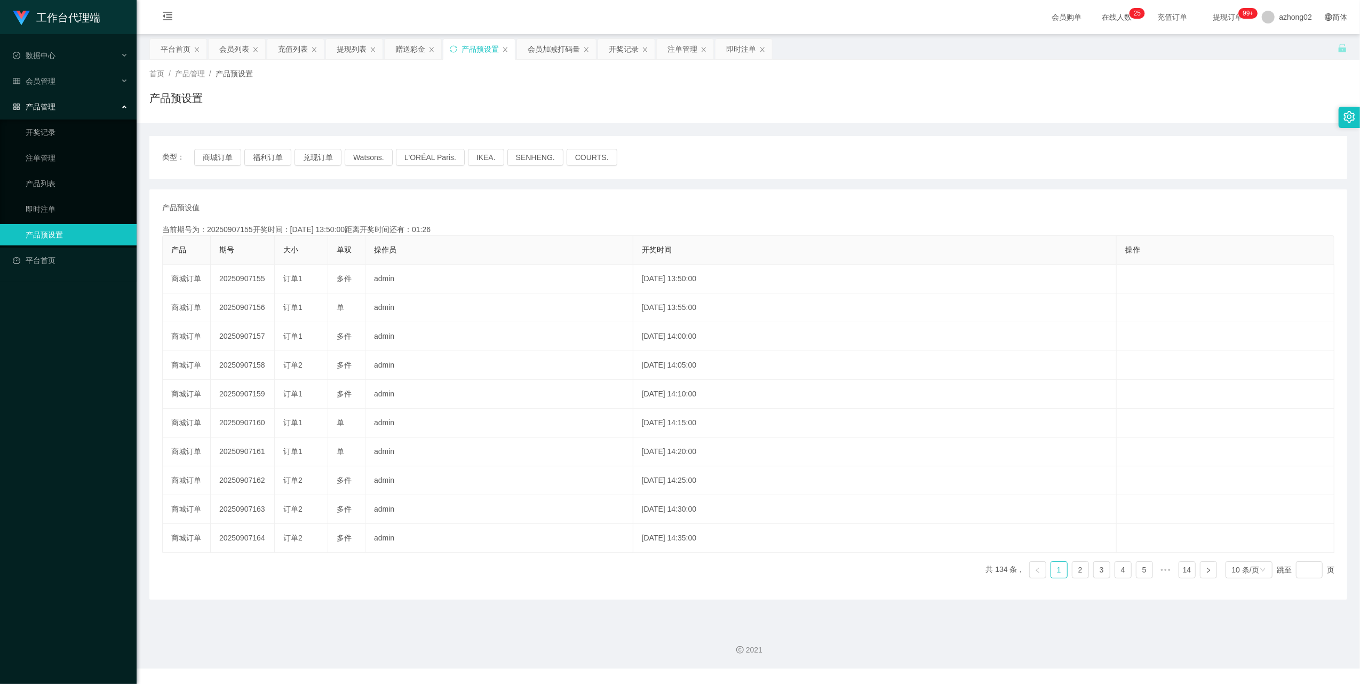
click at [52, 97] on div "产品管理" at bounding box center [68, 106] width 137 height 21
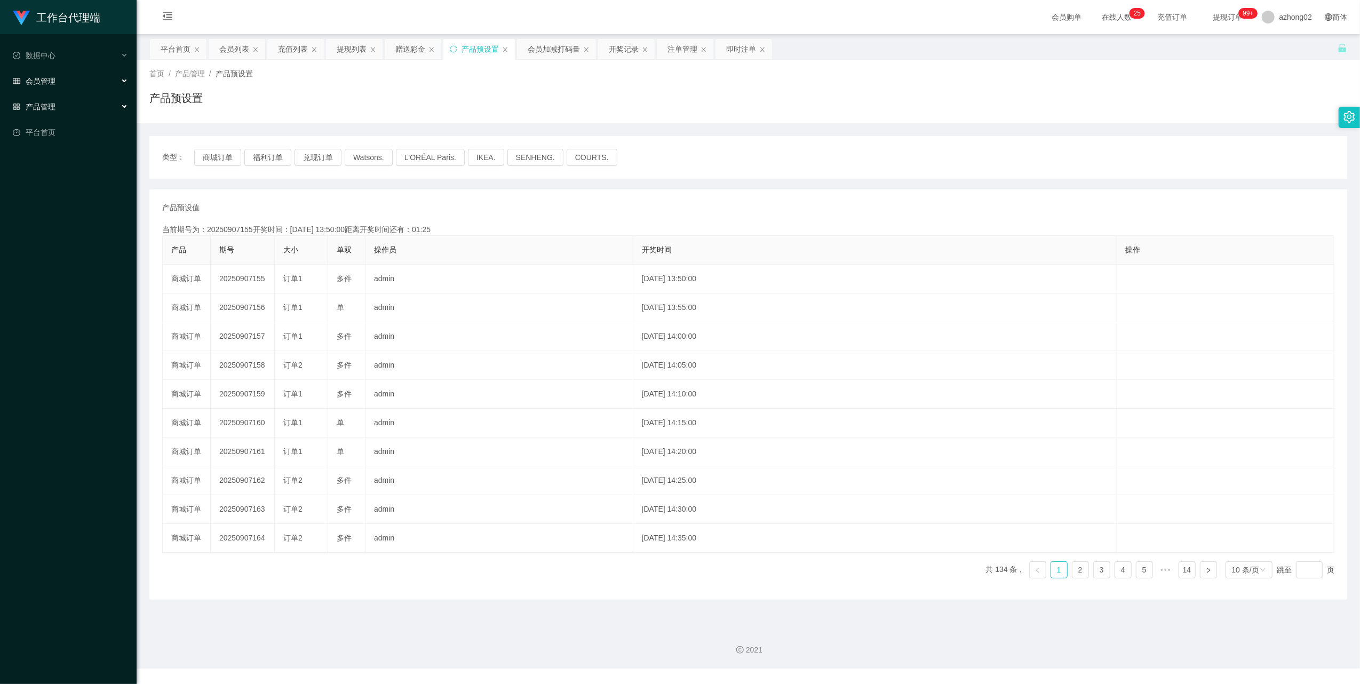
click at [47, 82] on span "会员管理" at bounding box center [34, 81] width 43 height 9
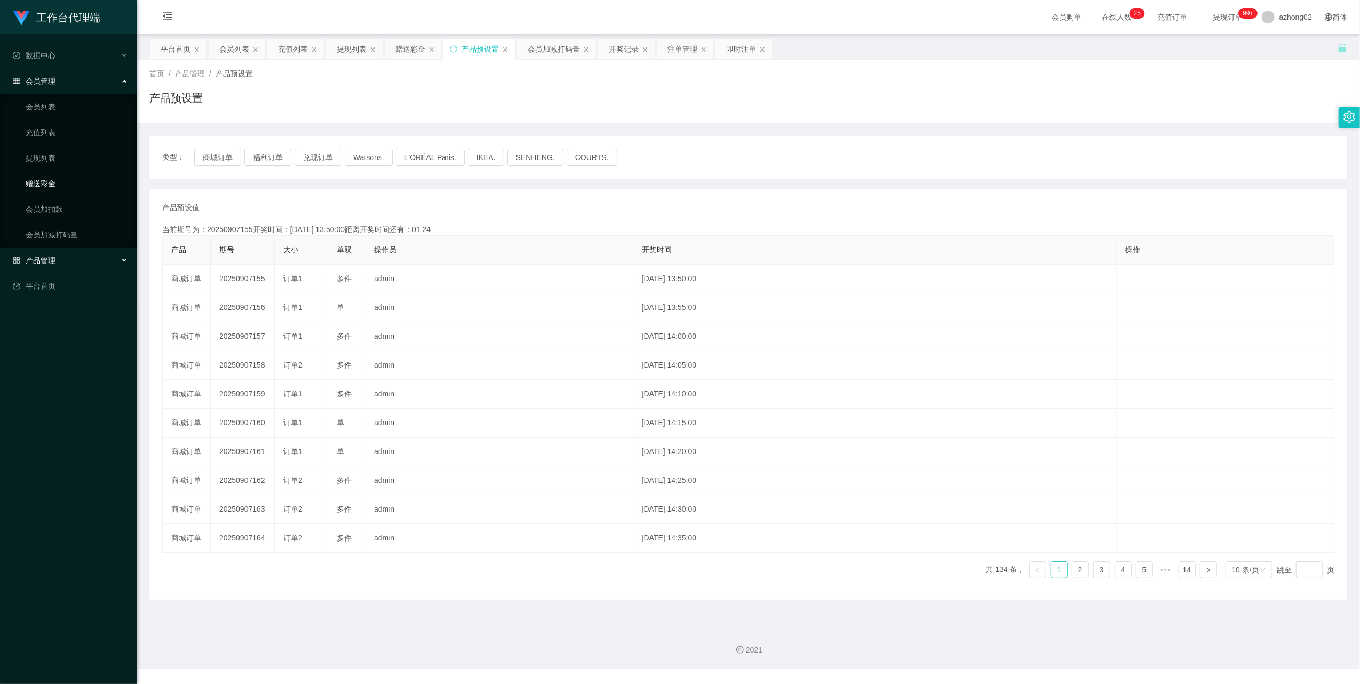
click at [49, 181] on link "赠送彩金" at bounding box center [77, 183] width 102 height 21
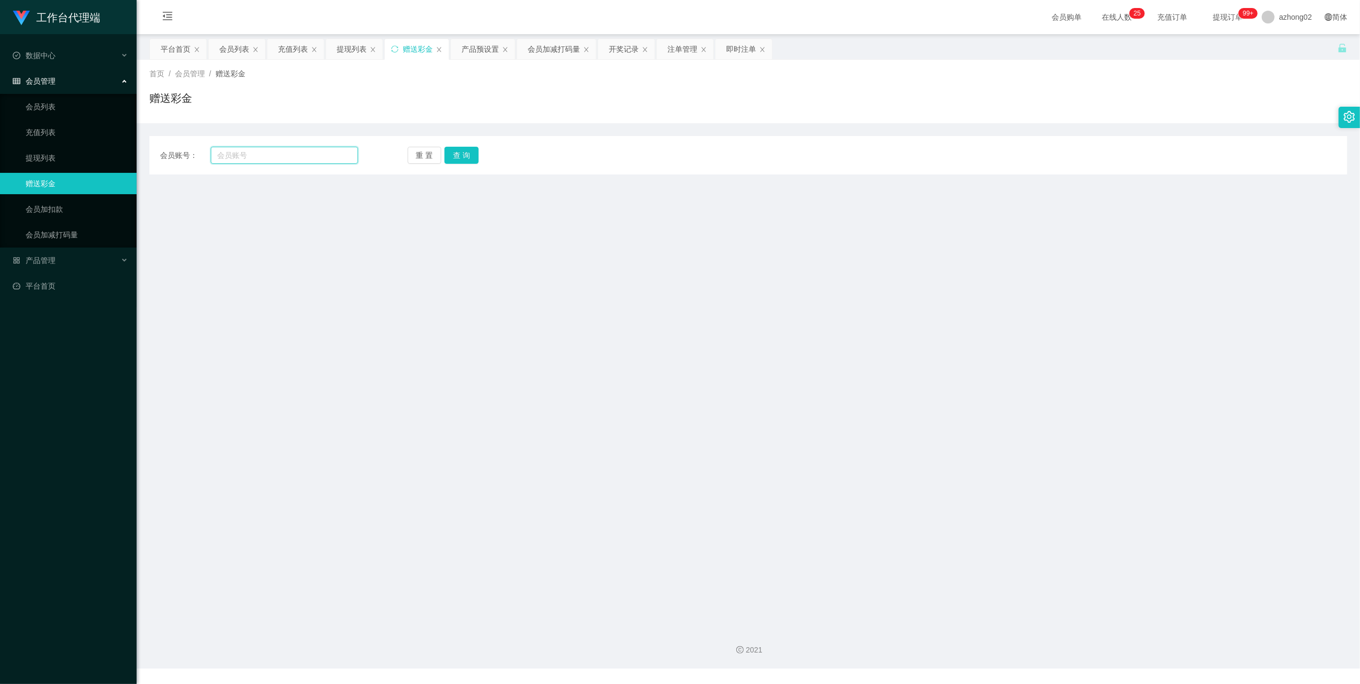
click at [269, 159] on input "text" at bounding box center [284, 155] width 147 height 17
paste input "GZT25889"
type input "GZT25889"
click at [470, 153] on button "查 询" at bounding box center [462, 155] width 34 height 17
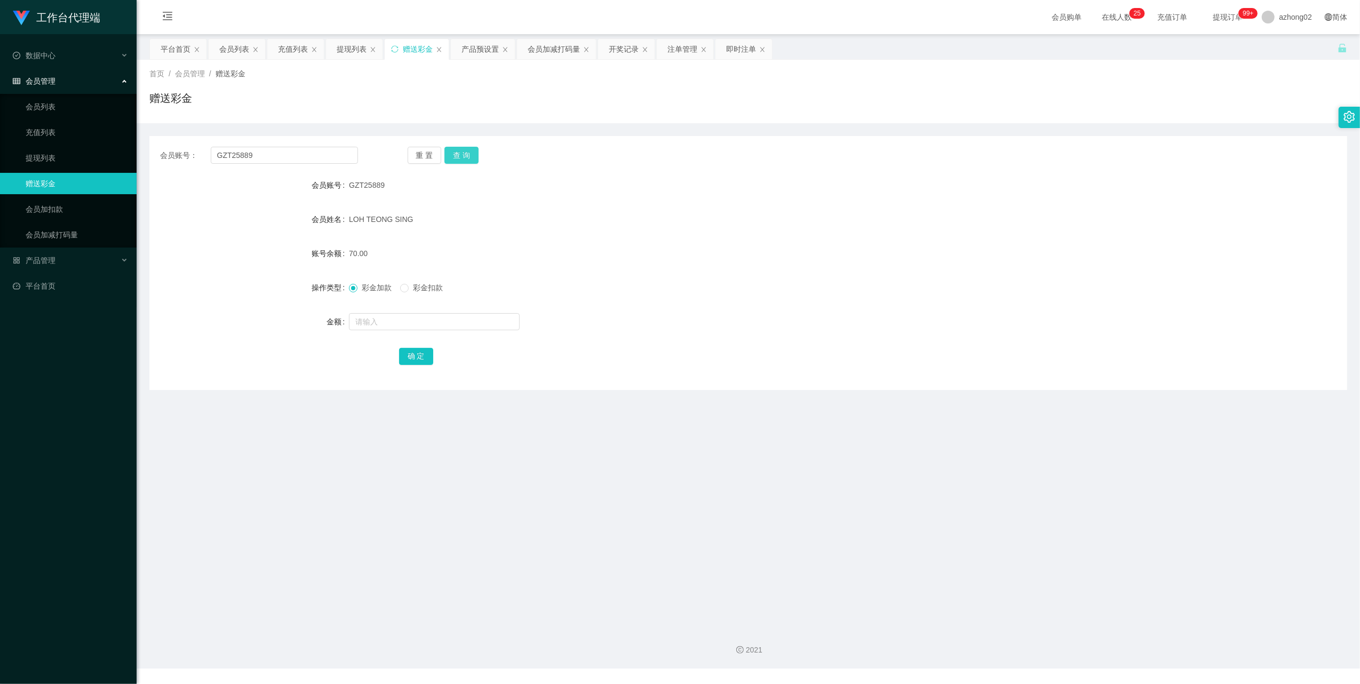
click at [463, 156] on button "查 询" at bounding box center [462, 155] width 34 height 17
click at [468, 158] on button "查 询" at bounding box center [462, 155] width 34 height 17
click at [472, 150] on button "查 询" at bounding box center [462, 155] width 34 height 17
click at [39, 157] on link "提现列表" at bounding box center [77, 157] width 102 height 21
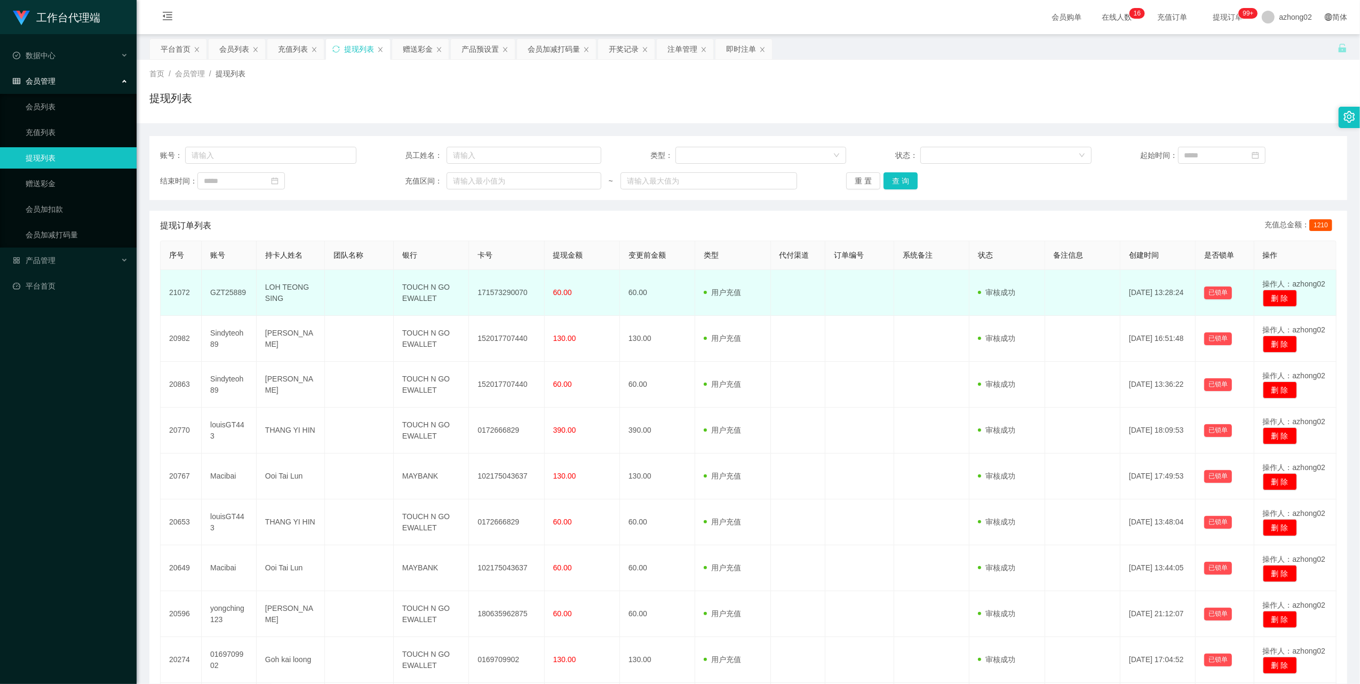
click at [503, 291] on td "171573290070" at bounding box center [506, 293] width 75 height 46
copy td "171573290070"
